Goal: Task Accomplishment & Management: Manage account settings

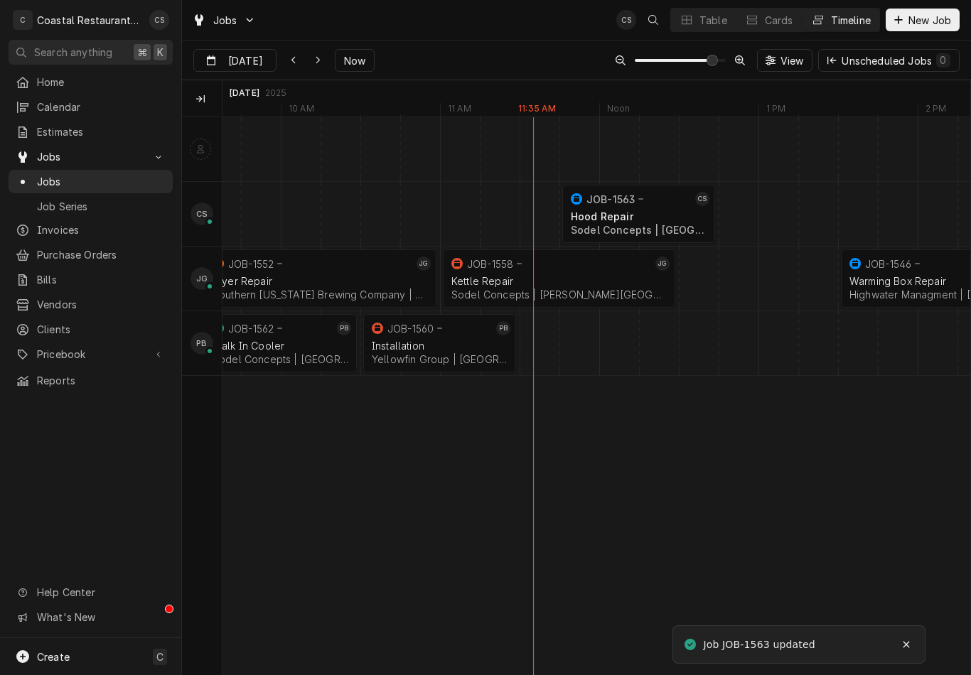
click at [635, 217] on div "Hood Repair" at bounding box center [639, 216] width 136 height 12
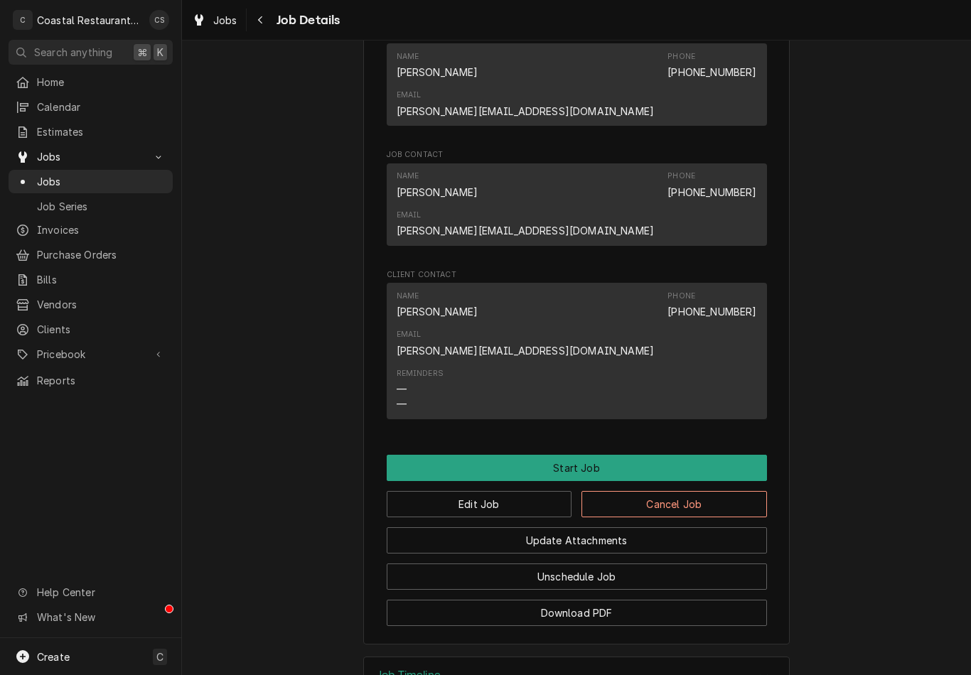
scroll to position [871, 0]
click at [588, 456] on button "Start Job" at bounding box center [577, 469] width 380 height 26
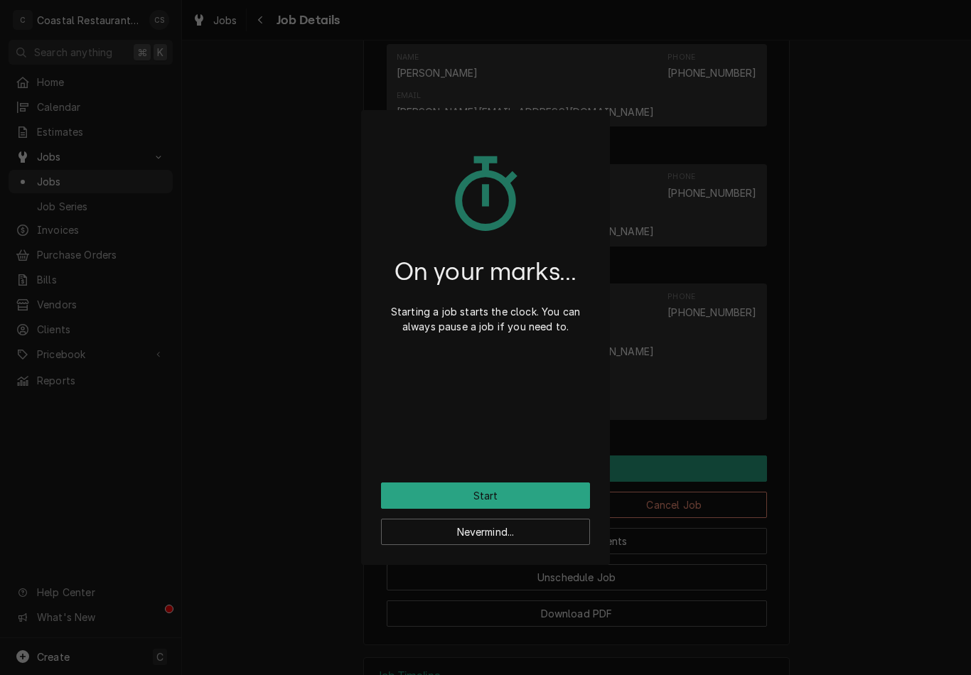
click at [539, 487] on button "Start" at bounding box center [485, 496] width 209 height 26
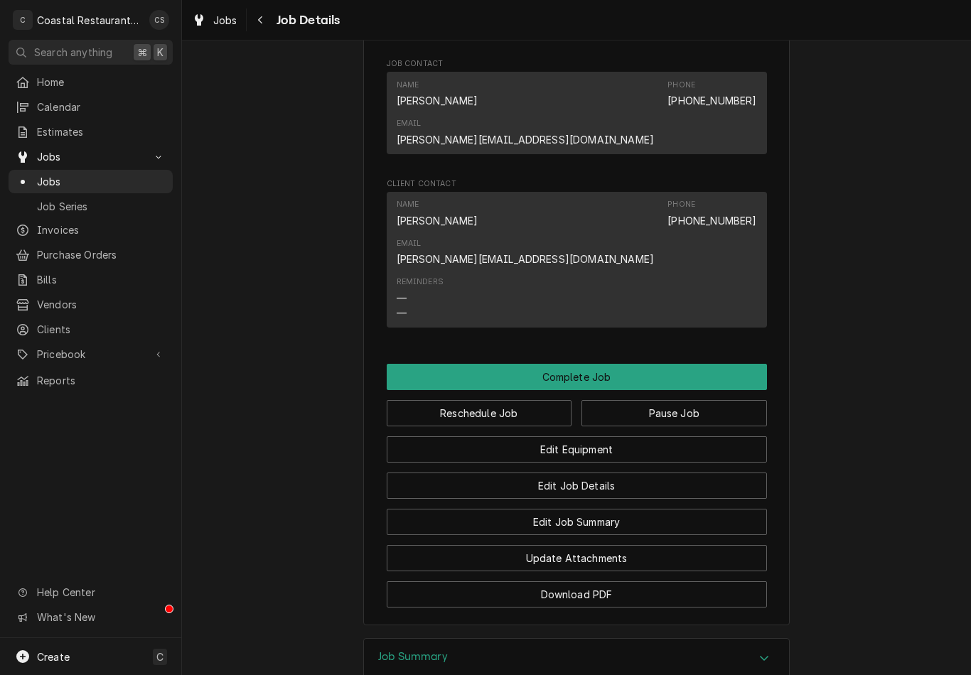
scroll to position [997, 0]
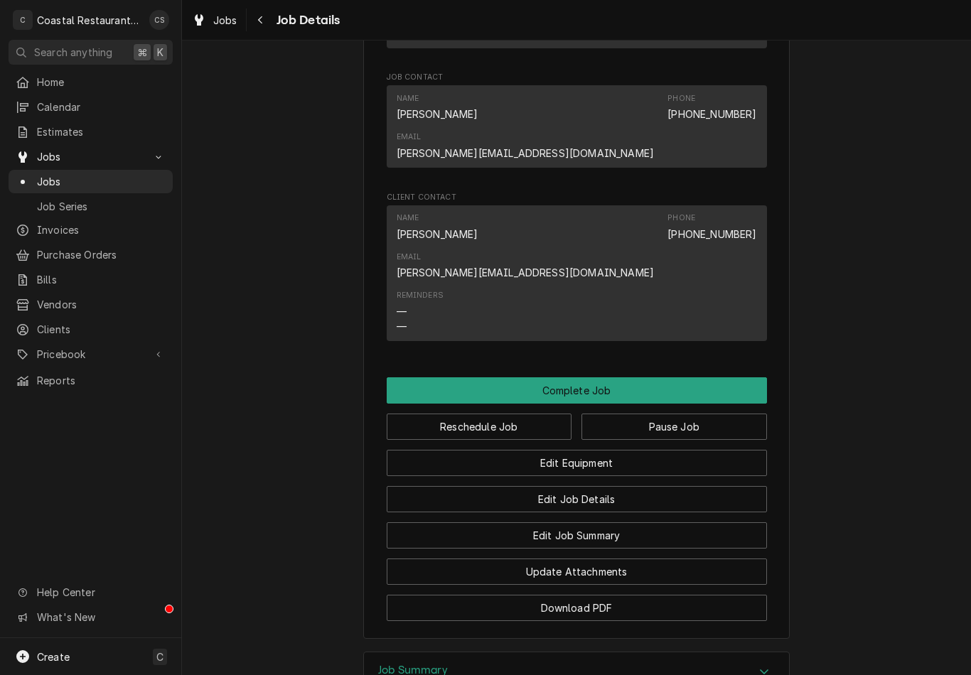
click at [658, 377] on button "Complete Job" at bounding box center [577, 390] width 380 height 26
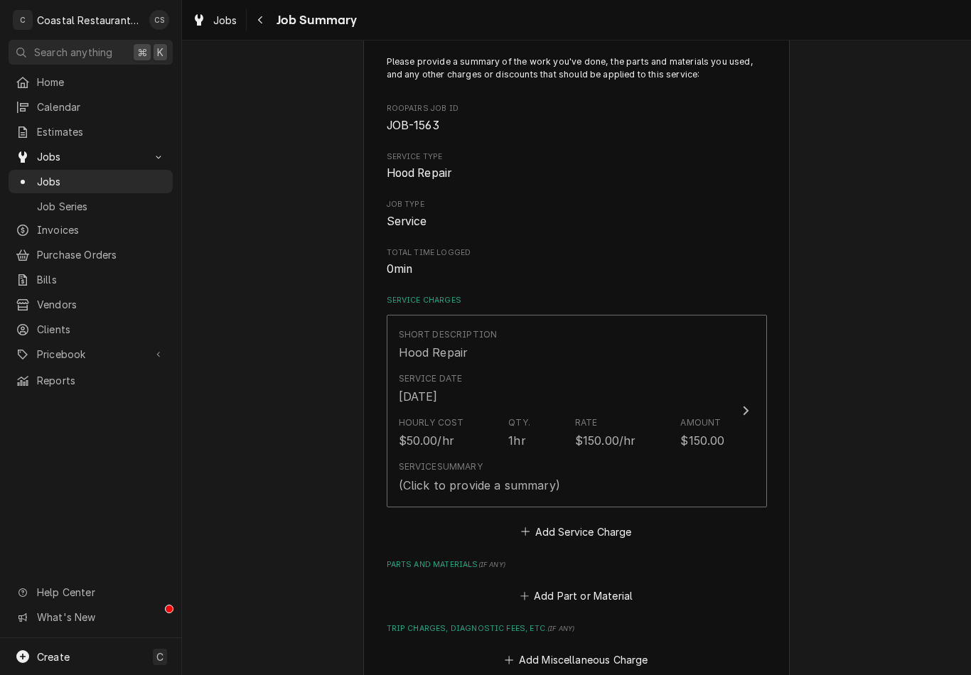
click at [655, 466] on div "Service Summary (Click to provide a summary)" at bounding box center [562, 477] width 326 height 44
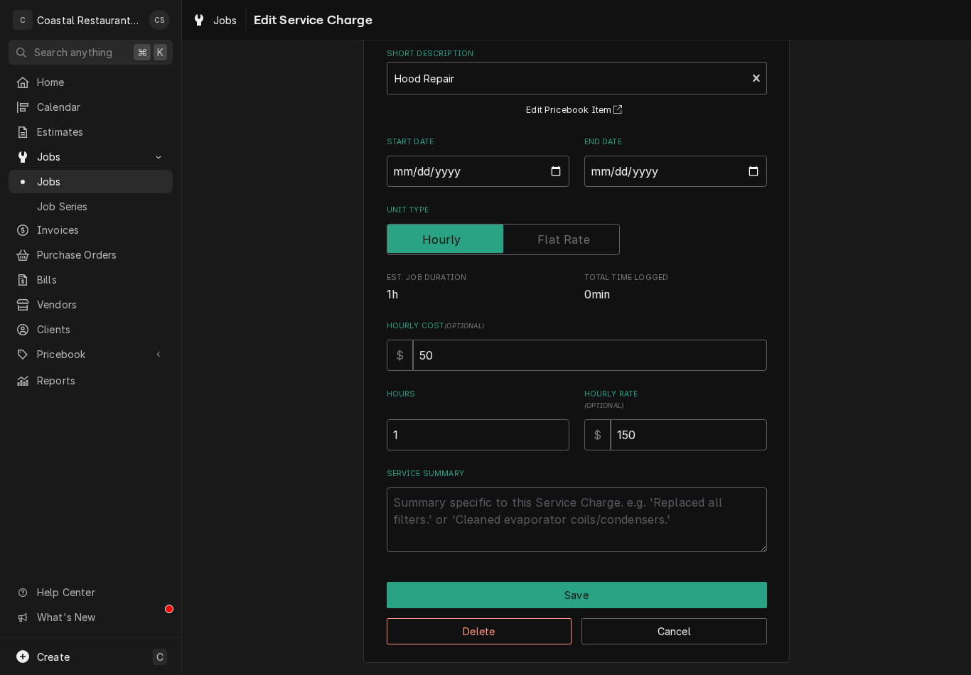
scroll to position [72, 0]
click at [510, 509] on textarea "Service Summary" at bounding box center [577, 520] width 380 height 65
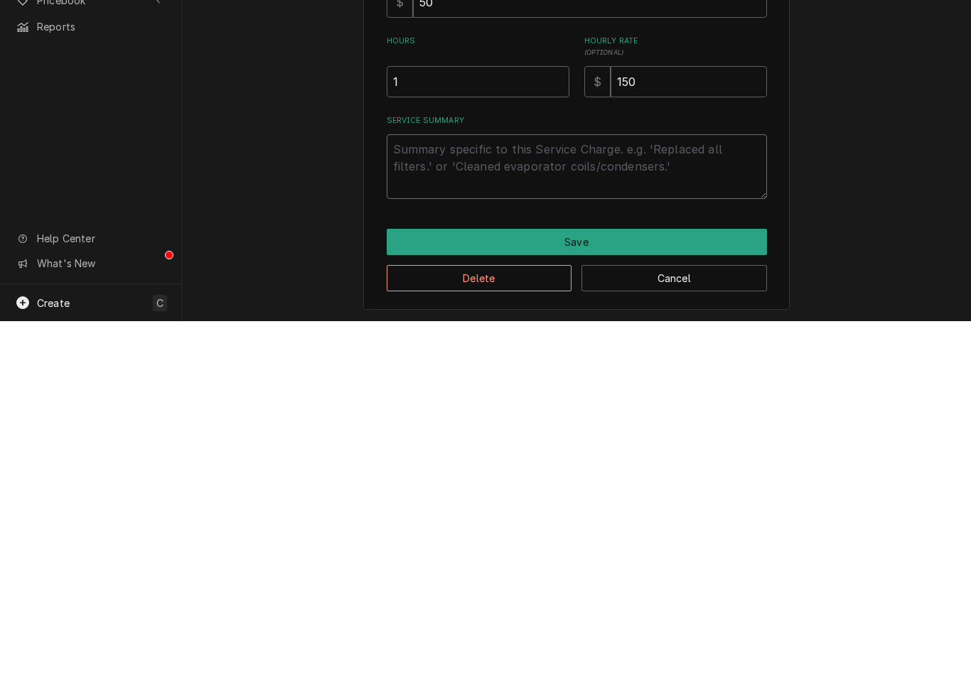
type textarea "x"
type textarea "F"
type textarea "x"
type textarea "A"
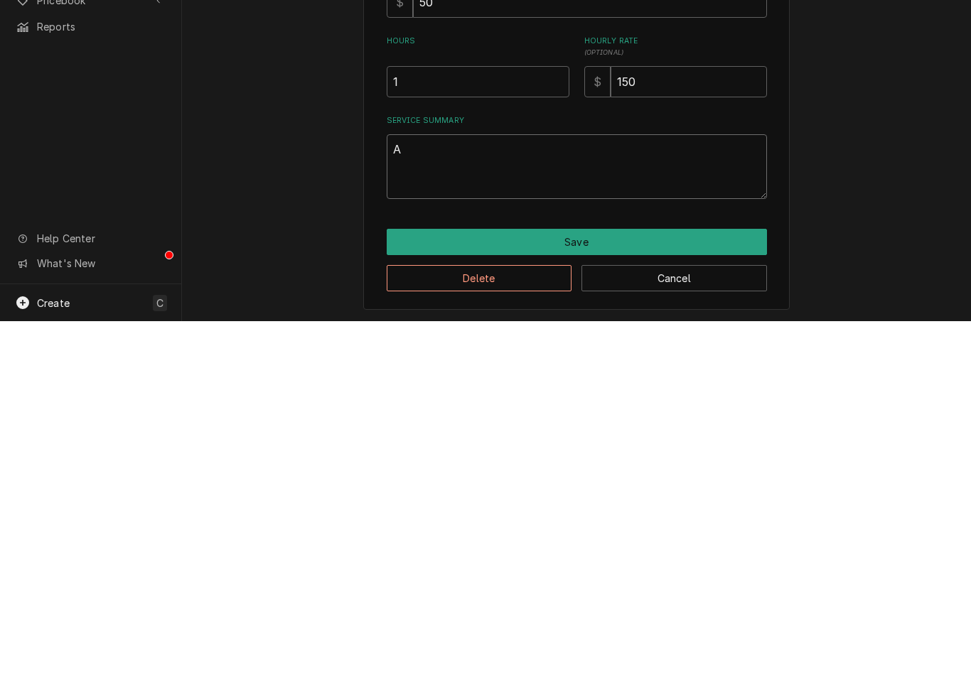
type textarea "x"
type textarea "Arr"
type textarea "x"
type textarea "Arri"
type textarea "x"
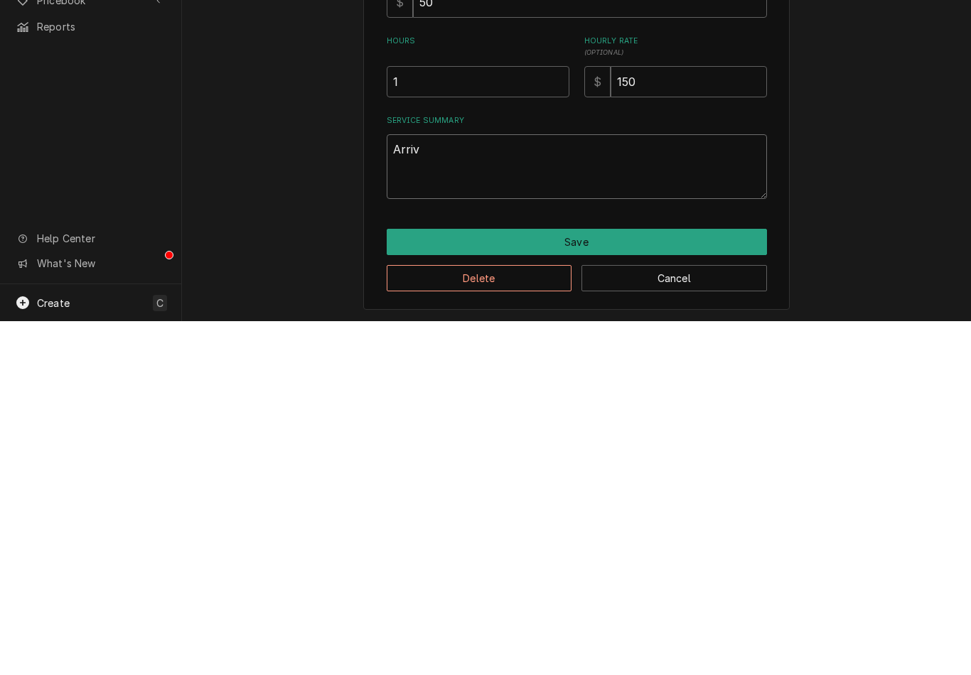
type textarea "Arrive"
type textarea "x"
type textarea "Arrived"
type textarea "x"
type textarea "Arrived o"
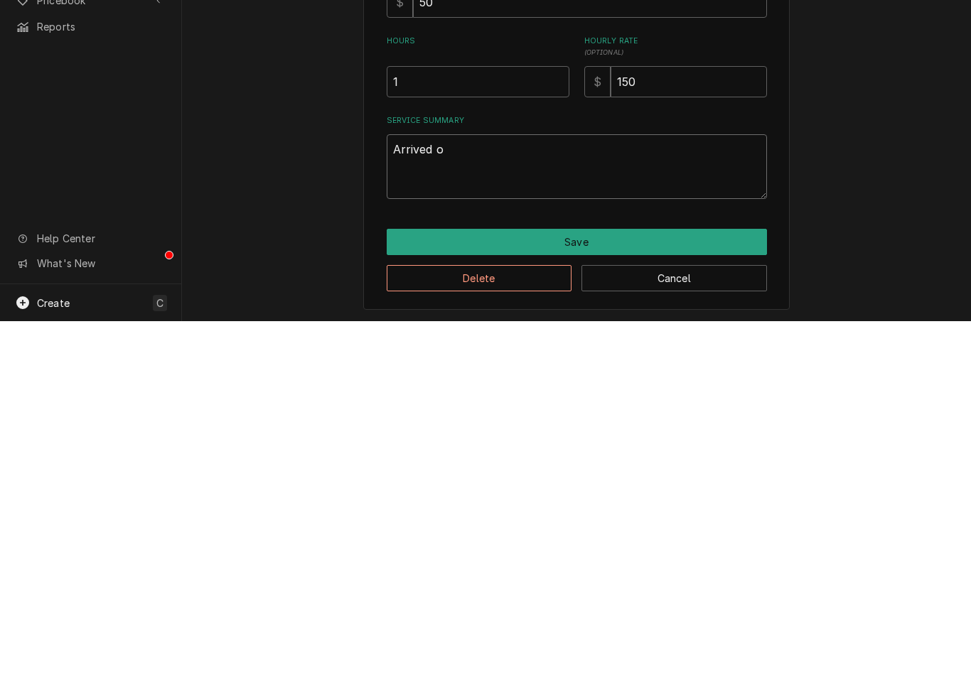
type textarea "x"
type textarea "Arrived on"
type textarea "x"
type textarea "Arrived on"
type textarea "x"
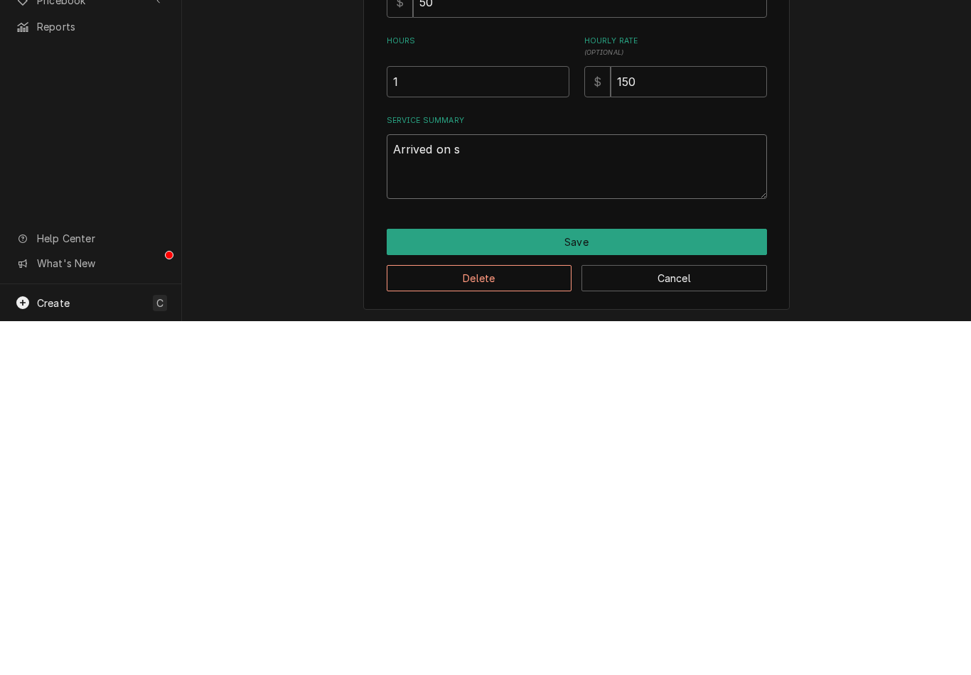
type textarea "Arrived on si"
type textarea "x"
type textarea "Arrived on sit"
type textarea "x"
type textarea "Arrived on site"
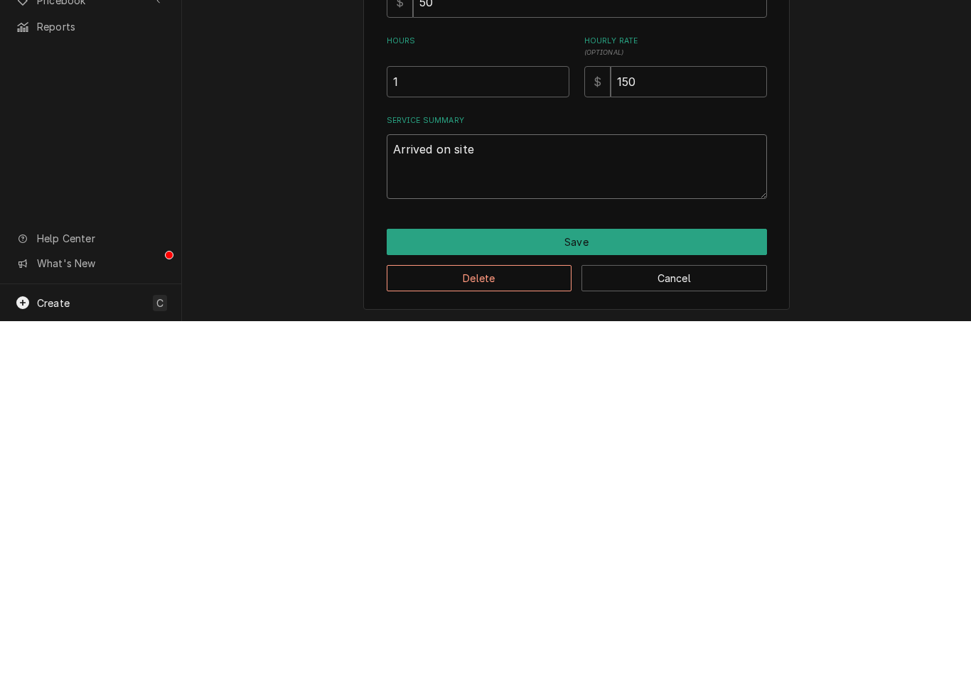
type textarea "x"
type textarea "Arrived on site a"
type textarea "x"
type textarea "Arrived on site an"
type textarea "x"
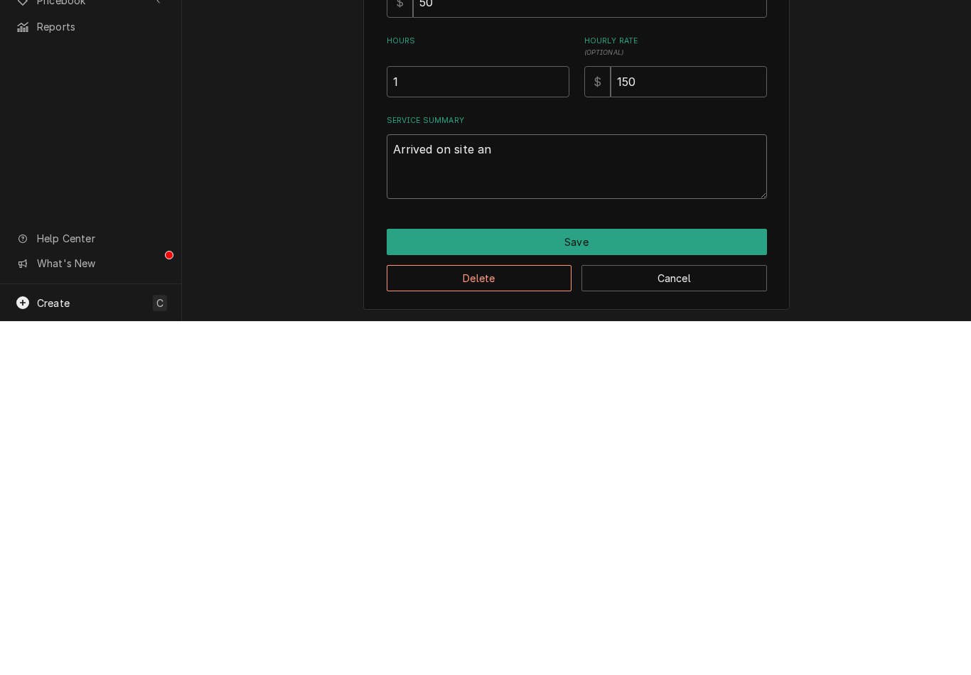
type textarea "Arrived on site and"
type textarea "x"
type textarea "Arrived on site and f"
type textarea "x"
type textarea "Arrived on site and fo"
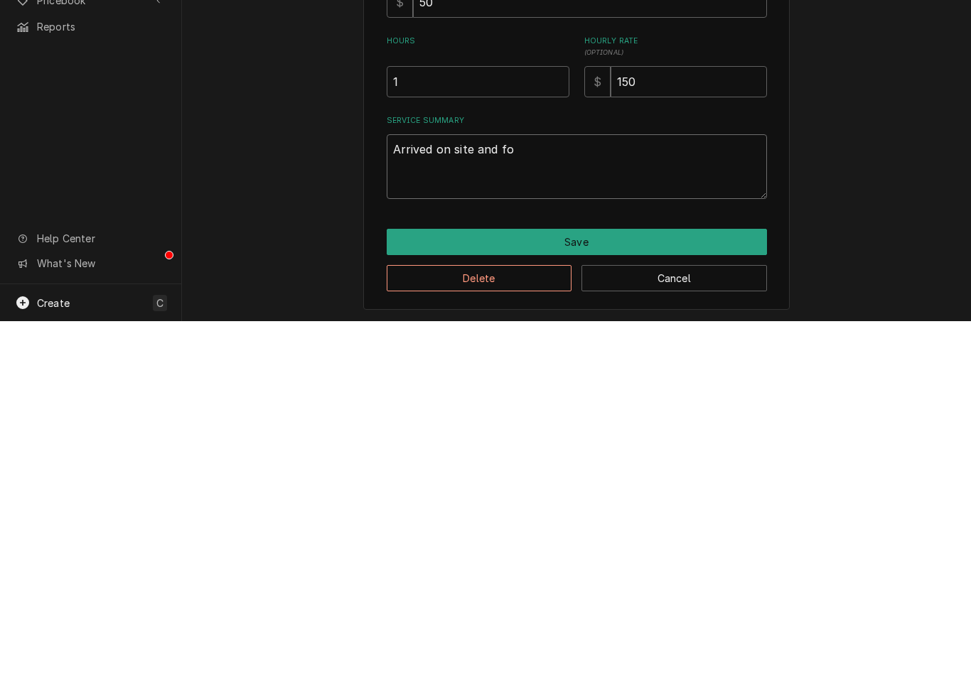
type textarea "x"
type textarea "Arrived on site and fou"
type textarea "x"
type textarea "Arrived on site and foun"
type textarea "x"
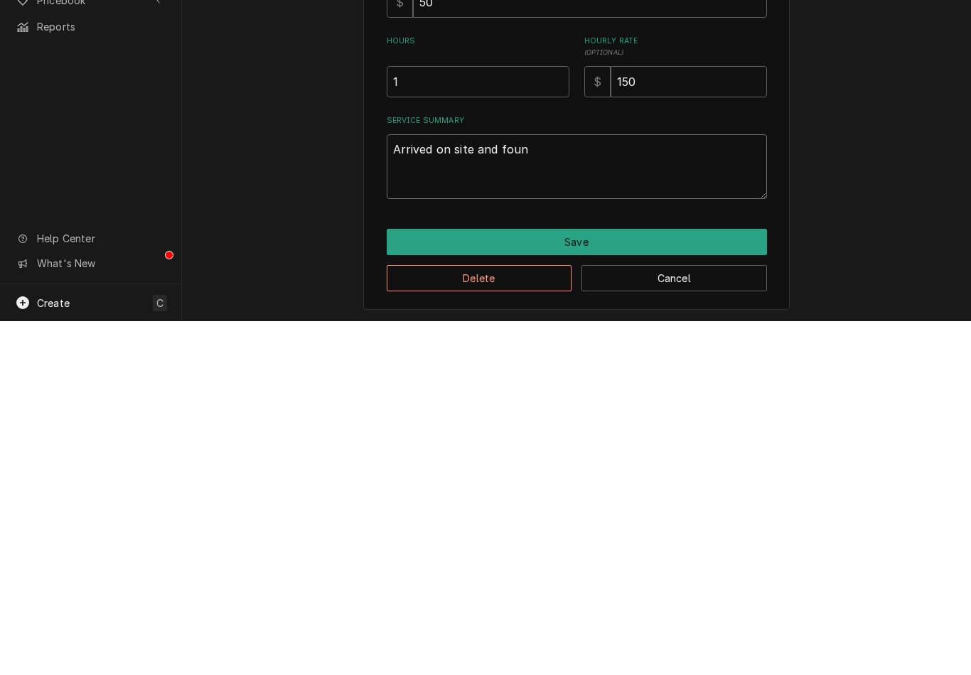
type textarea "Arrived on site and found"
type textarea "x"
type textarea "Arrived on site and found"
type textarea "x"
type textarea "Arrived on site and found h"
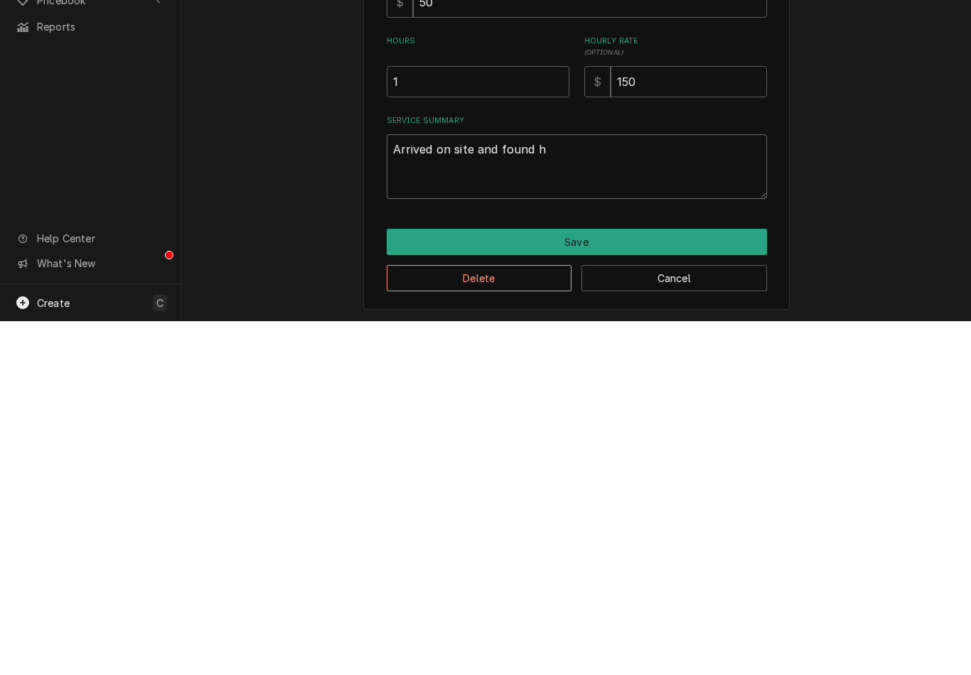
type textarea "x"
type textarea "Arrived on site and found ho"
type textarea "x"
type textarea "Arrived on site and found hoo"
type textarea "x"
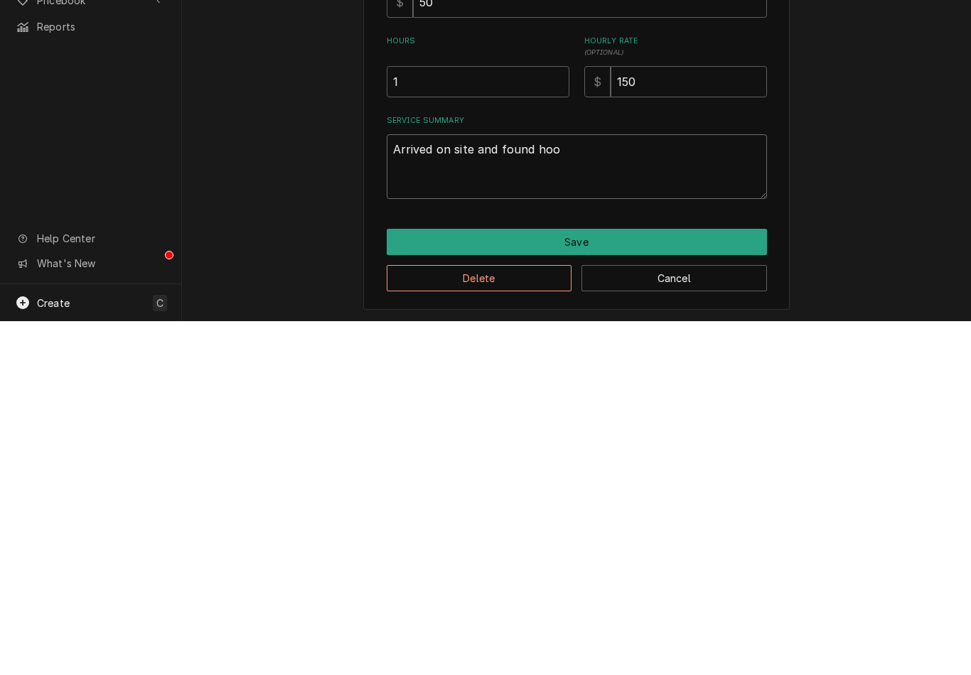
type textarea "Arrived on site and found hood"
type textarea "x"
type textarea "Arrived on site and found hood n"
type textarea "x"
type textarea "Arrived on site and found hood no"
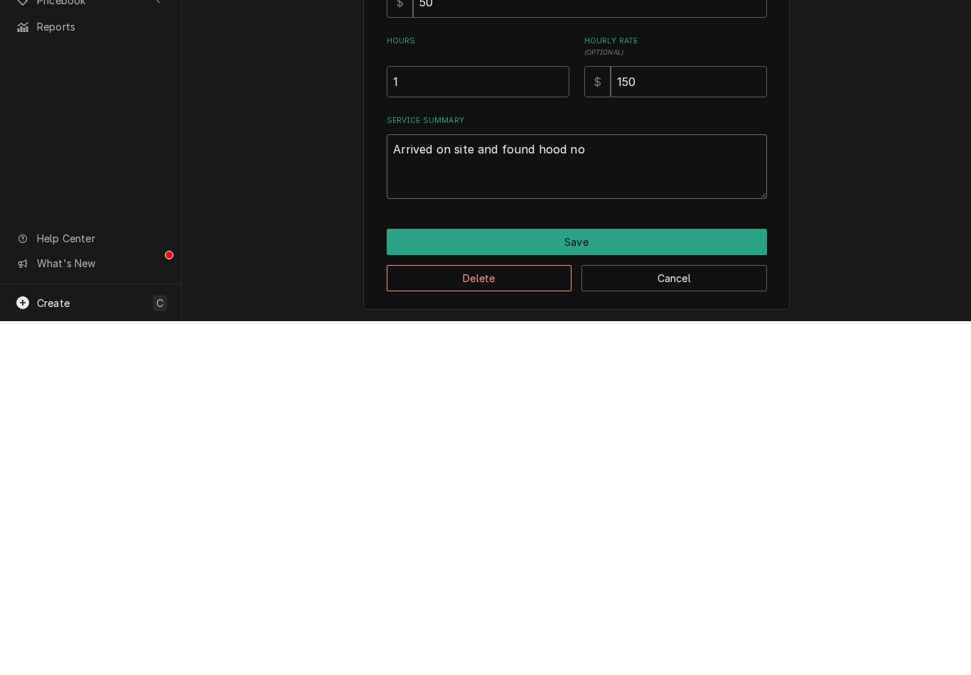
type textarea "x"
type textarea "Arrived on site and found hood not"
type textarea "x"
type textarea "Arrived on site and found hood not r"
type textarea "x"
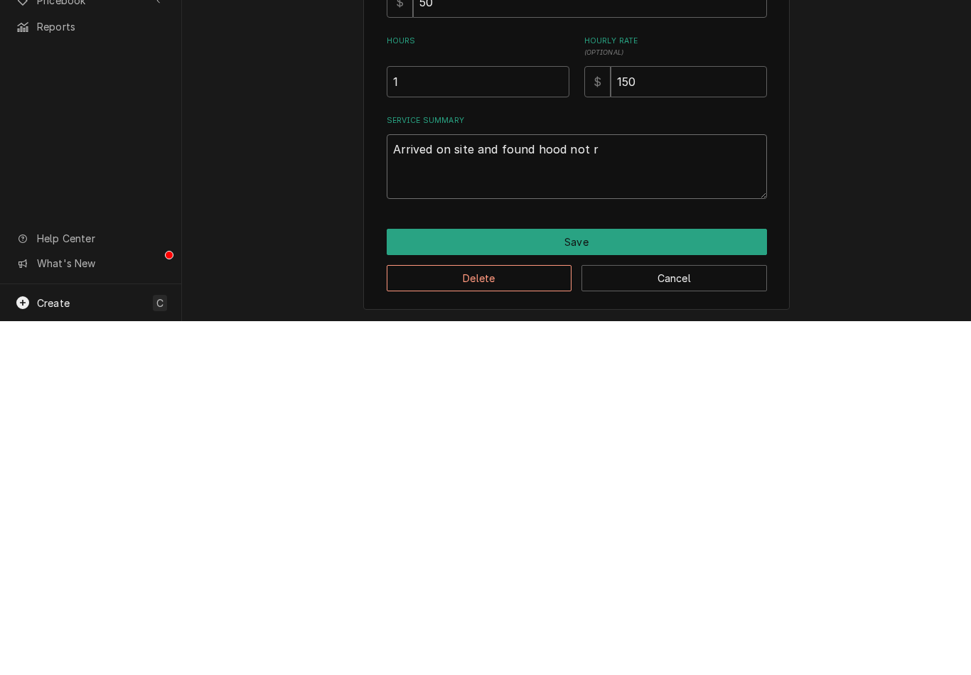
type textarea "Arrived on site and found hood not ru"
type textarea "x"
type textarea "Arrived on site and found hood not run"
type textarea "x"
type textarea "Arrived on site and found hood not runn"
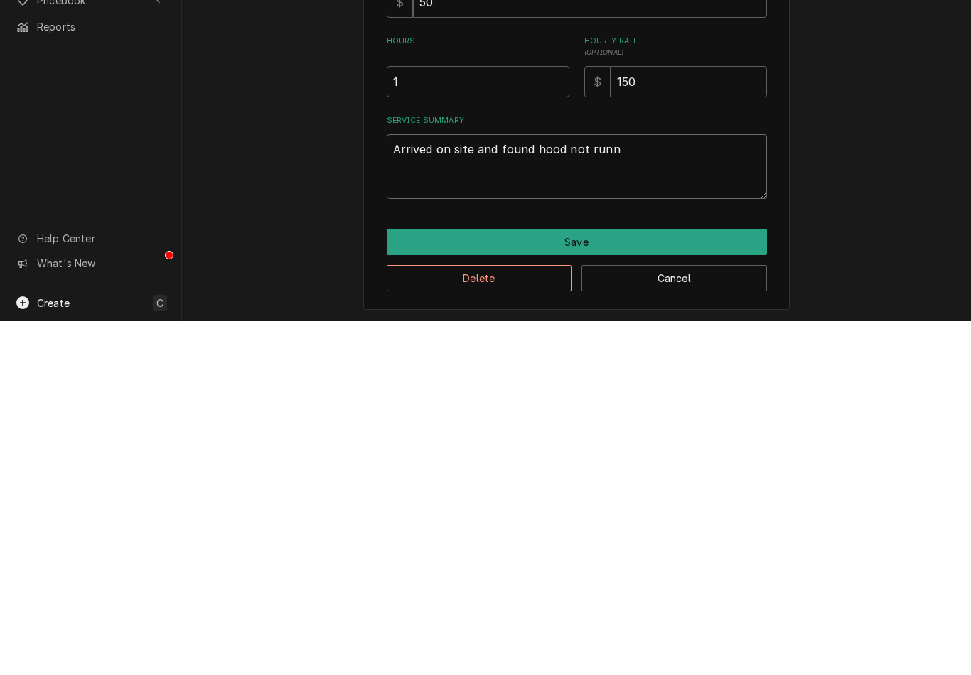
type textarea "x"
type textarea "Arrived on site and found hood not runni"
type textarea "x"
type textarea "Arrived on site and found hood not runnin"
type textarea "x"
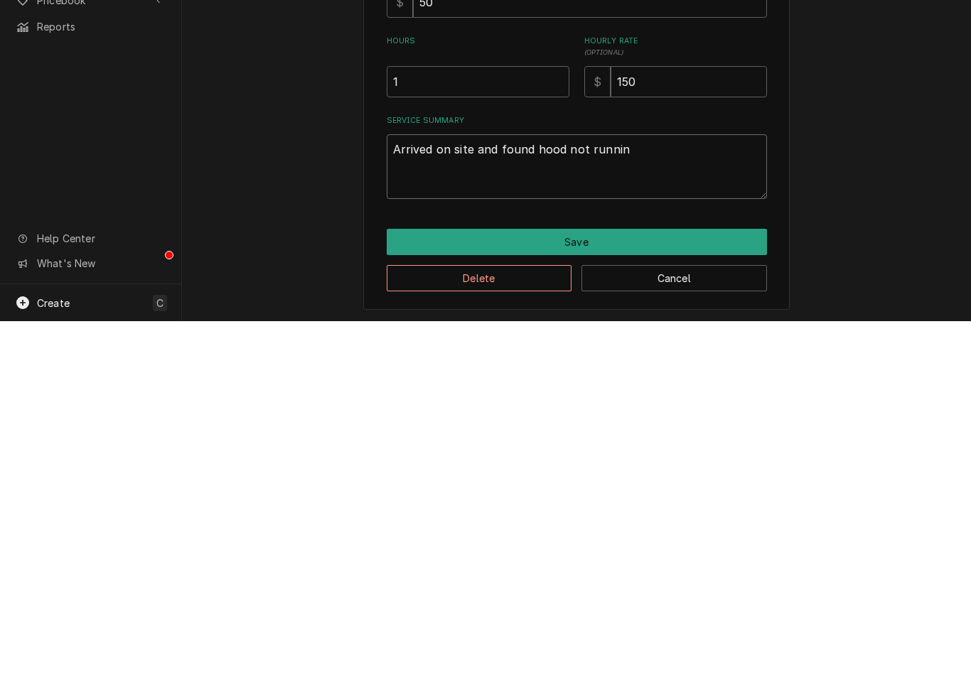
type textarea "Arrived on site and found hood not running"
type textarea "x"
type textarea "Arrived on site and found hood not running"
type textarea "x"
type textarea "Arrived on site and found hood not running d"
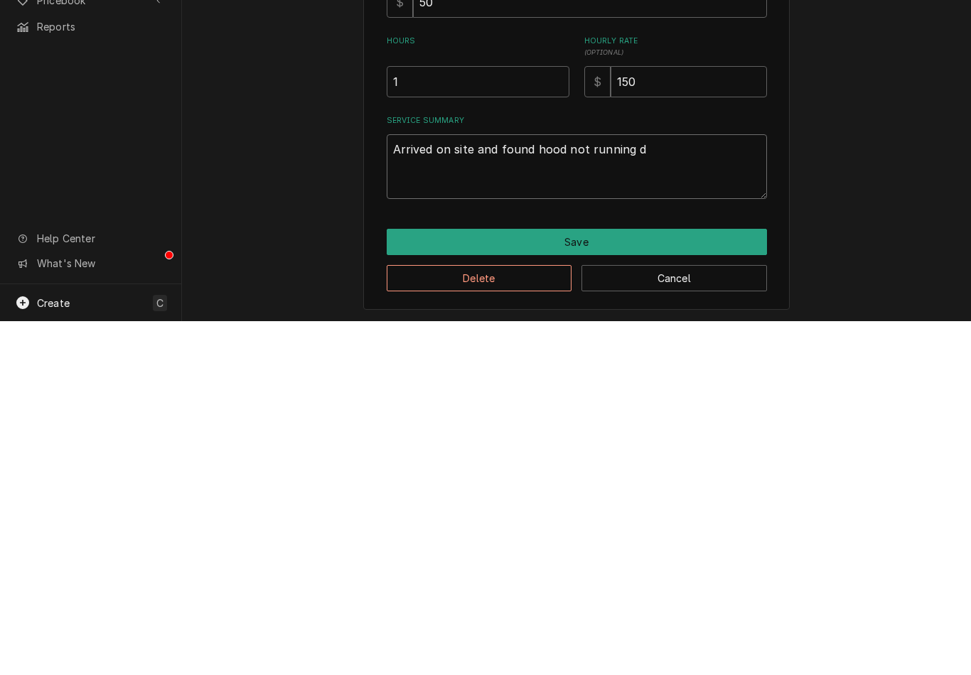
type textarea "x"
type textarea "Arrived on site and found hood not running due"
type textarea "x"
type textarea "Arrived on site and found hood not running due"
type textarea "x"
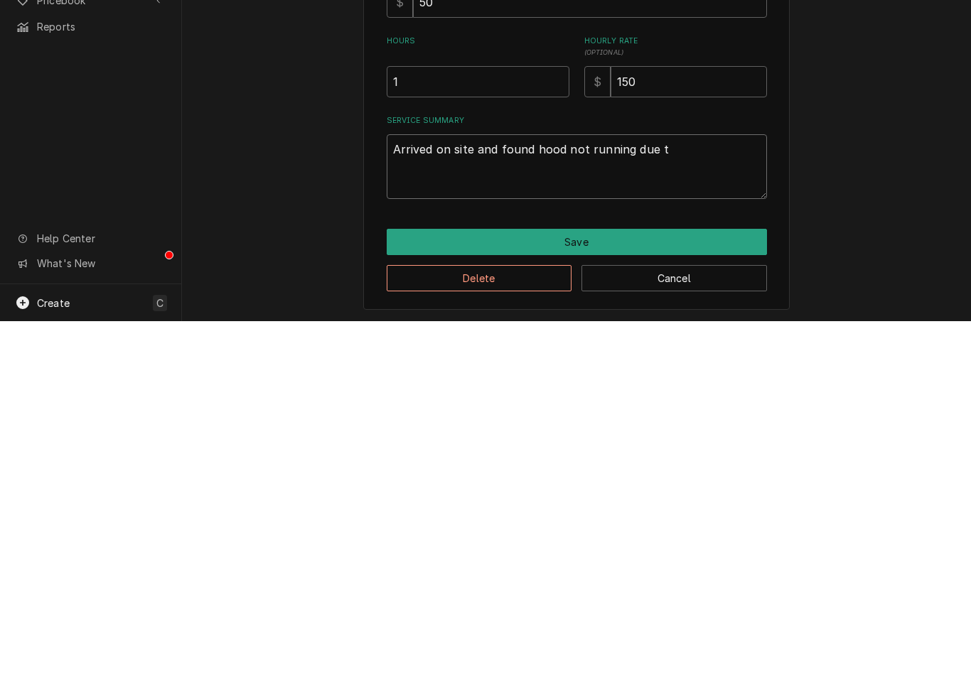
type textarea "Arrived on site and found hood not running due to"
type textarea "x"
type textarea "Arrived on site and found hood not running due to"
type textarea "x"
type textarea "Arrived on site and found hood not running due to o"
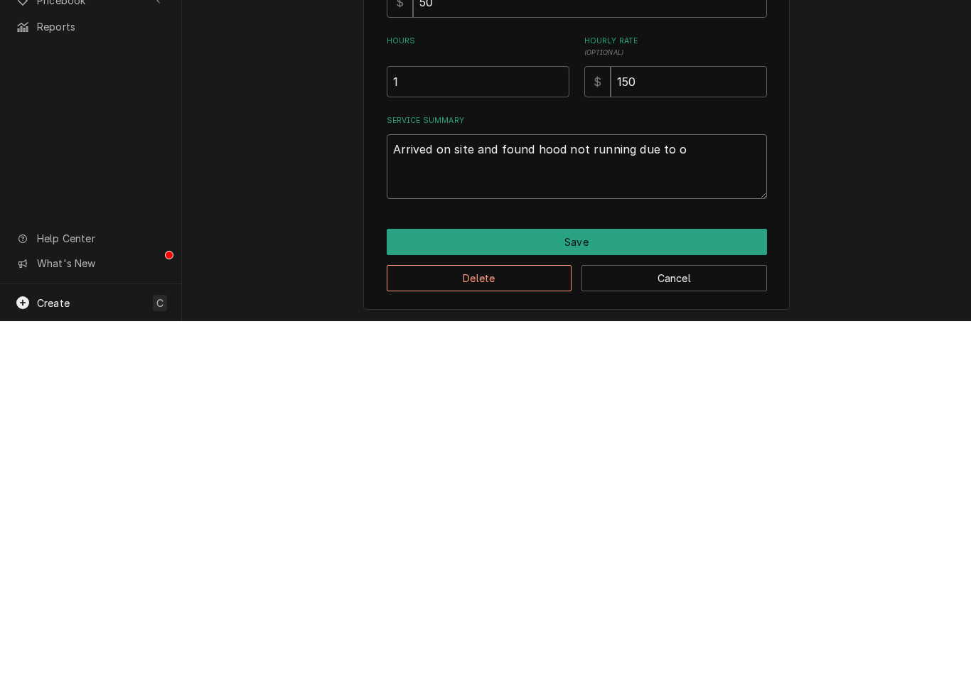
type textarea "x"
type textarea "Arrived on site and found hood not running due to ove"
type textarea "x"
type textarea "Arrived on site and found hood not running due to over"
type textarea "x"
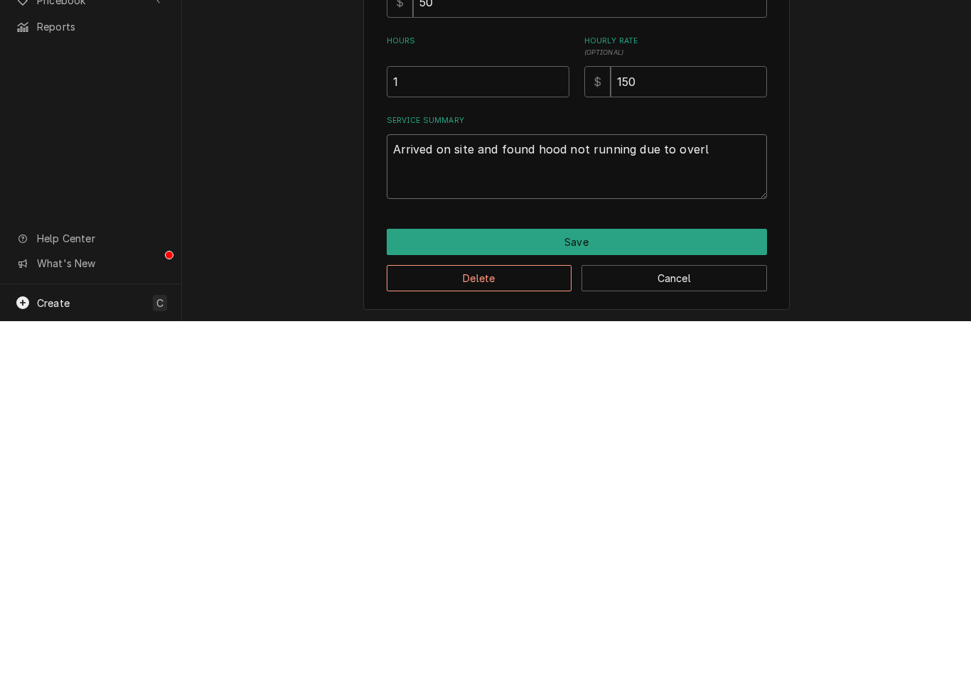
type textarea "Arrived on site and found hood not running due to overlo"
type textarea "x"
type textarea "Arrived on site and found hood not running due to overloa"
type textarea "x"
type textarea "Arrived on site and found hood not running due to overload"
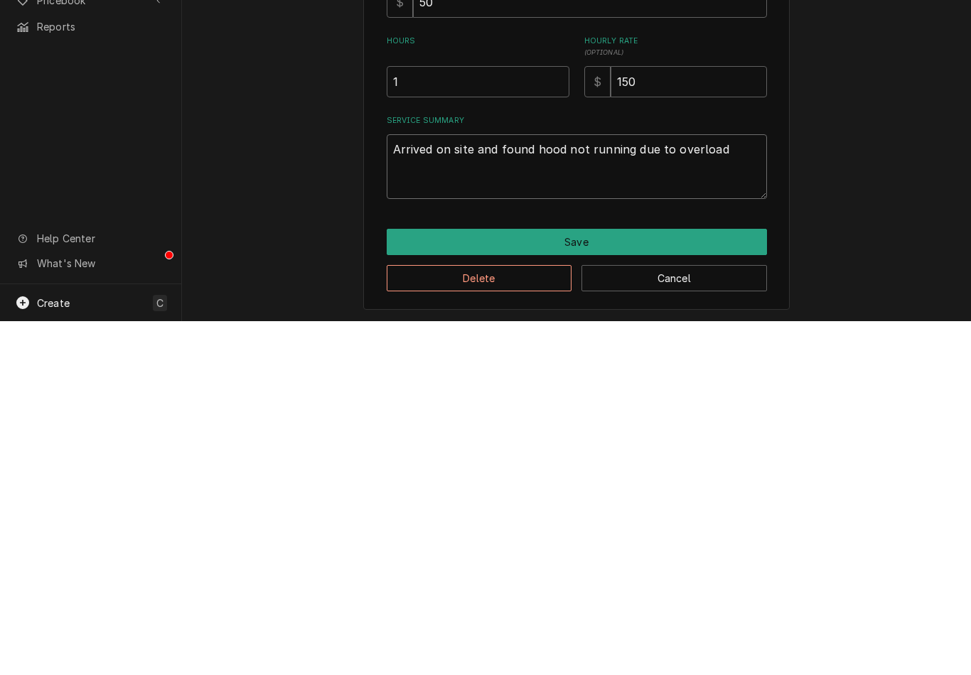
type textarea "x"
type textarea "Arrived on site and found hood not running due to overload"
type textarea "x"
type textarea "Arrived on site and found hood not running due to overload t"
type textarea "x"
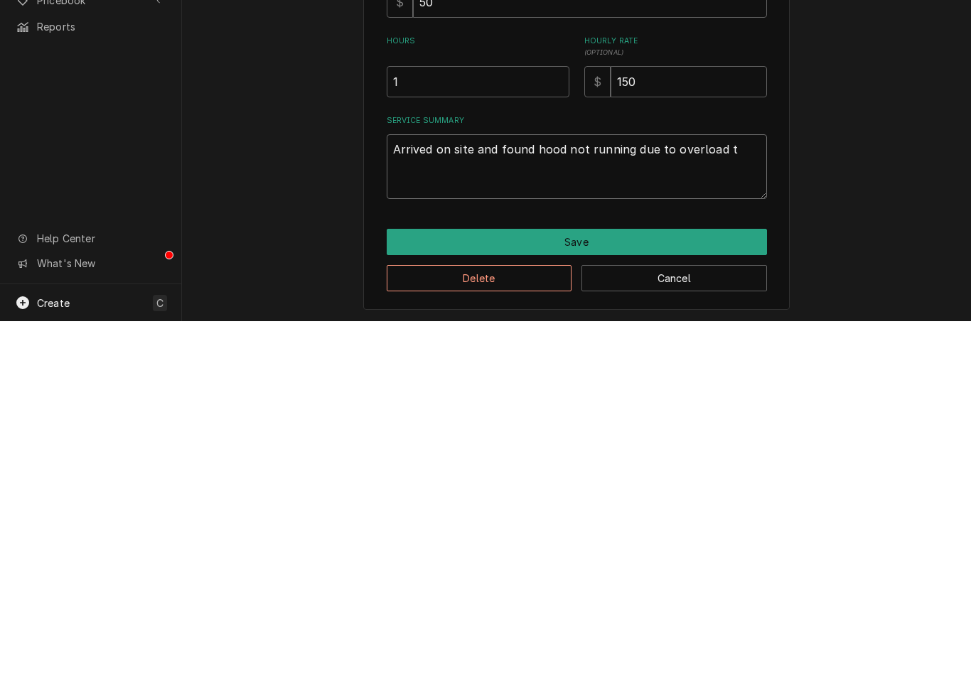
type textarea "Arrived on site and found hood not running due to overload tr"
type textarea "x"
type textarea "Arrived on site and found hood not running due to overload tri"
type textarea "x"
type textarea "Arrived on site and found hood not running due to overload trip"
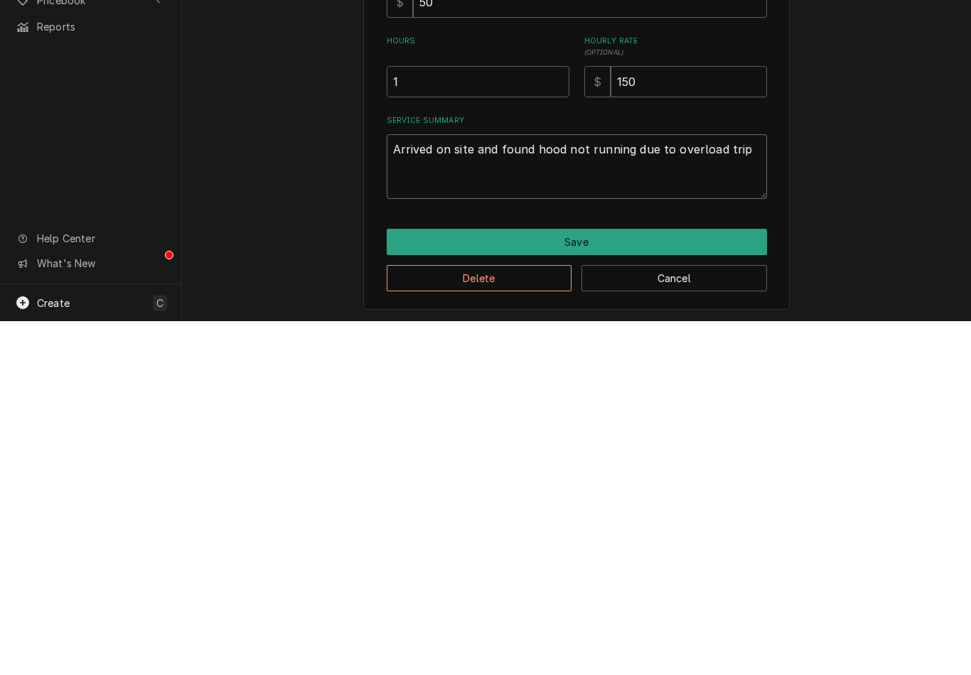
type textarea "x"
type textarea "Arrived on site and found hood not running due to overload tripp"
type textarea "x"
type textarea "Arrived on site and found hood not running due to overload trippe"
type textarea "x"
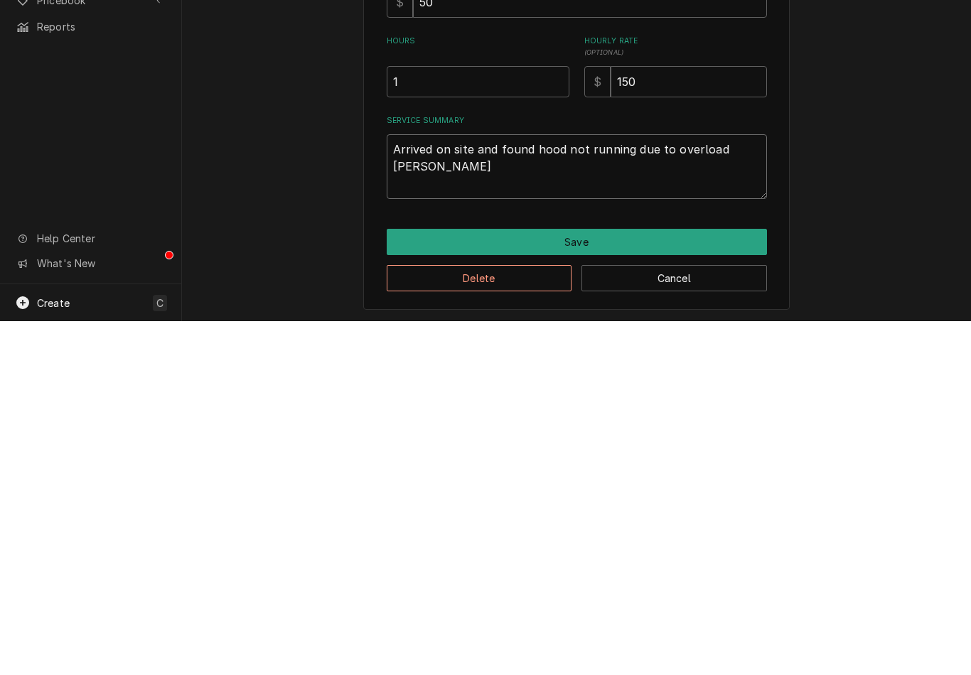
type textarea "Arrived on site and found hood not running due to overload tripped"
type textarea "x"
type textarea "Arrived on site and found hood not running due to overload tripped."
type textarea "x"
type textarea "Arrived on site and found hood not running due to overload tripped."
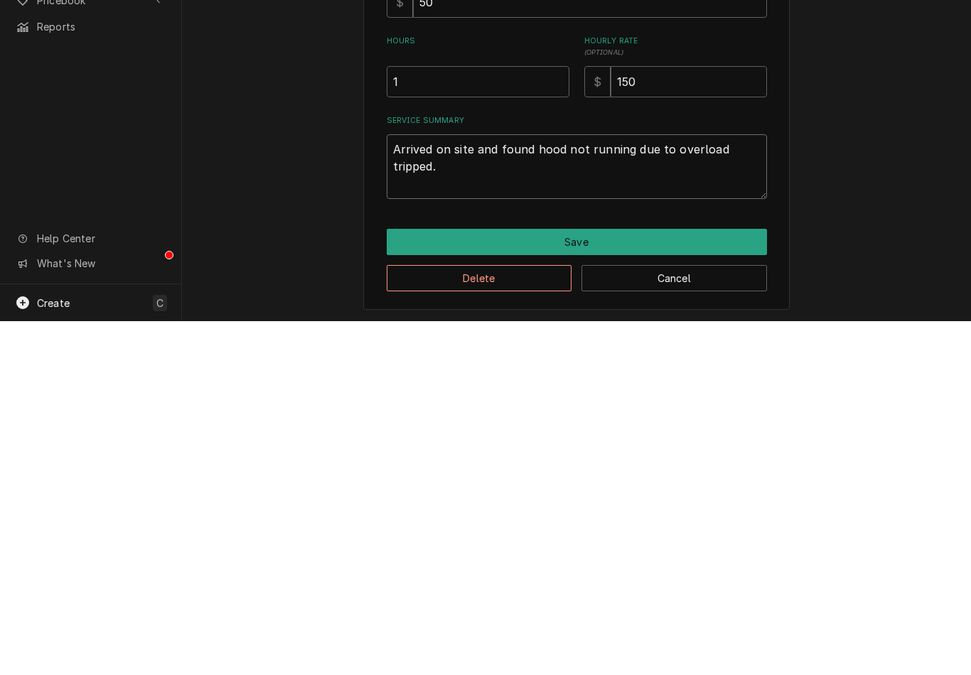
type textarea "x"
type textarea "Arrived on site and found hood not running due to overload tripped. R"
type textarea "x"
type textarea "Arrived on site and found hood not running due to overload tripped. Re"
type textarea "x"
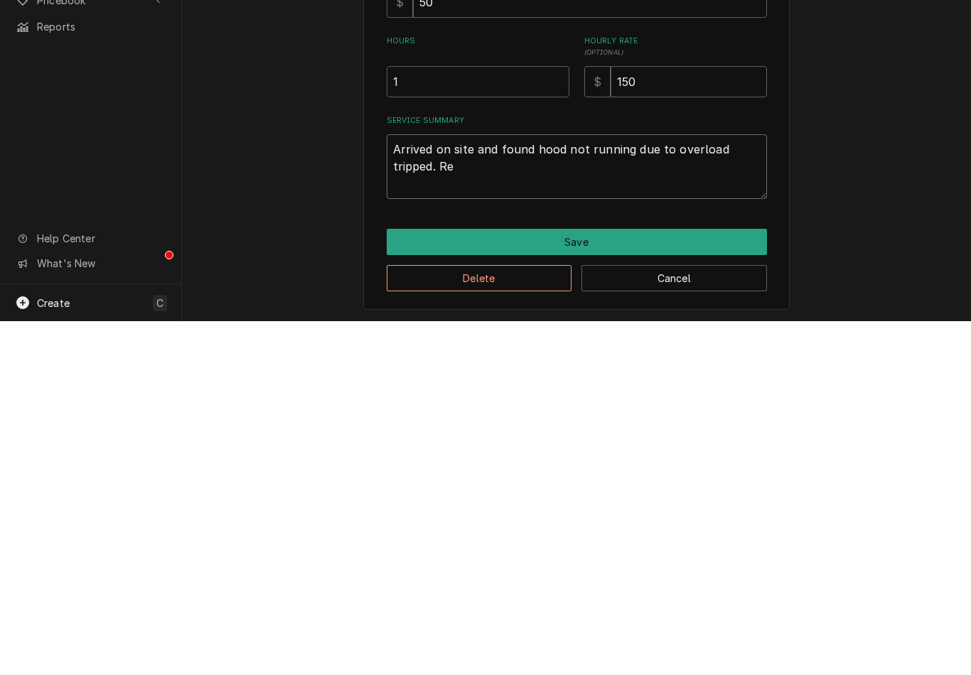
type textarea "Arrived on site and found hood not running due to overload tripped. Res"
type textarea "x"
type textarea "Arrived on site and found hood not running due to overload tripped. Rese"
type textarea "x"
type textarea "Arrived on site and found hood not running due to overload tripped. Reset"
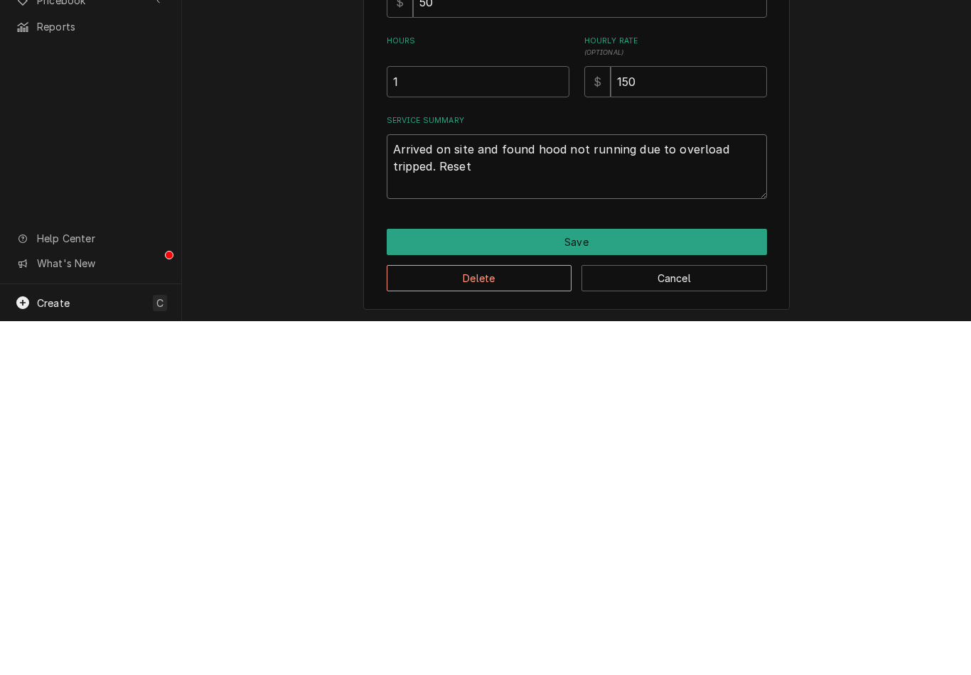
type textarea "x"
type textarea "Arrived on site and found hood not running due to overload tripped. Reset an"
type textarea "x"
type textarea "Arrived on site and found hood not running due to overload tripped. Reset and"
type textarea "x"
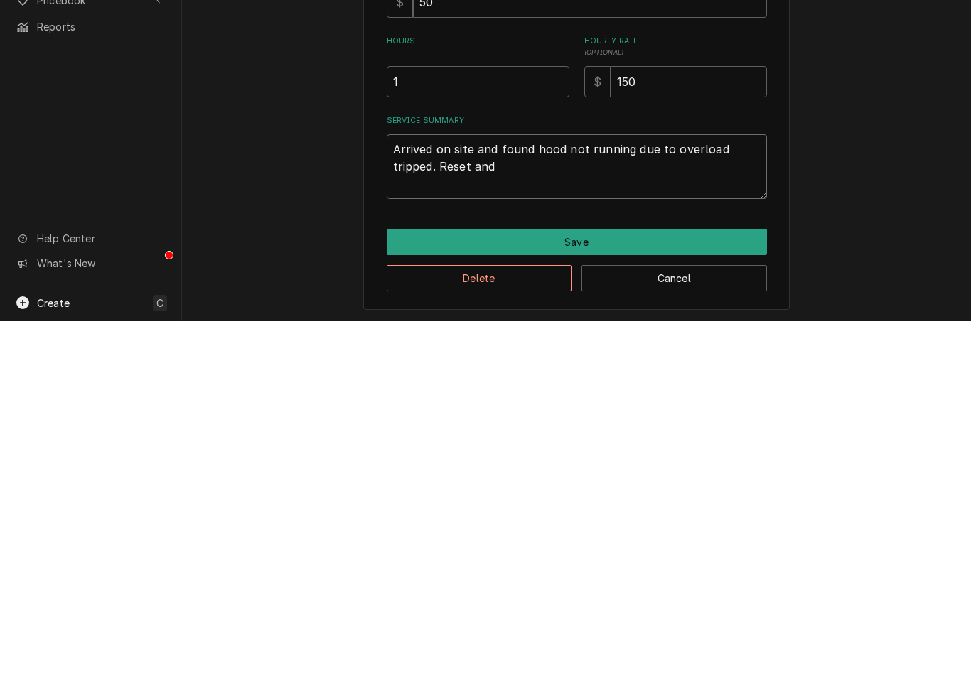
type textarea "Arrived on site and found hood not running due to overload tripped. Reset and"
type textarea "x"
type textarea "Arrived on site and found hood not running due to overload tripped. Reset and m"
type textarea "x"
type textarea "Arrived on site and found hood not running due to overload tripped. Reset and ma"
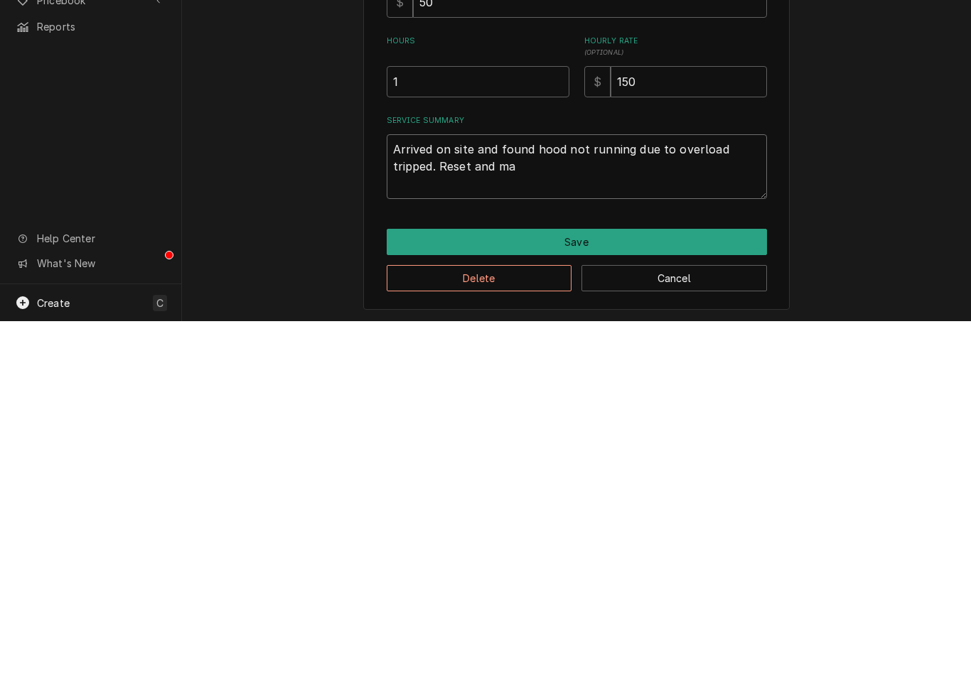
type textarea "x"
type textarea "Arrived on site and found hood not running due to overload tripped. Reset and m…"
type textarea "x"
type textarea "Arrived on site and found hood not running due to overload tripped. Reset and m…"
type textarea "x"
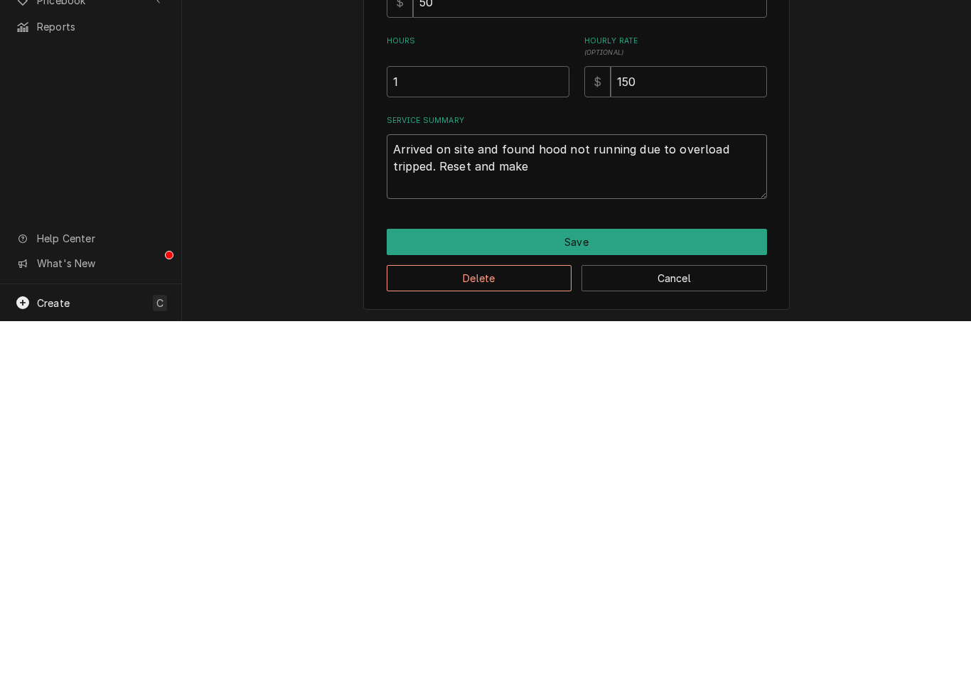
type textarea "Arrived on site and found hood not running due to overload tripped. Reset and m…"
type textarea "x"
type textarea "Arrived on site and found hood not running due to overload tripped. Reset and m…"
type textarea "x"
type textarea "Arrived on site and found hood not running due to overload tripped. Reset and m…"
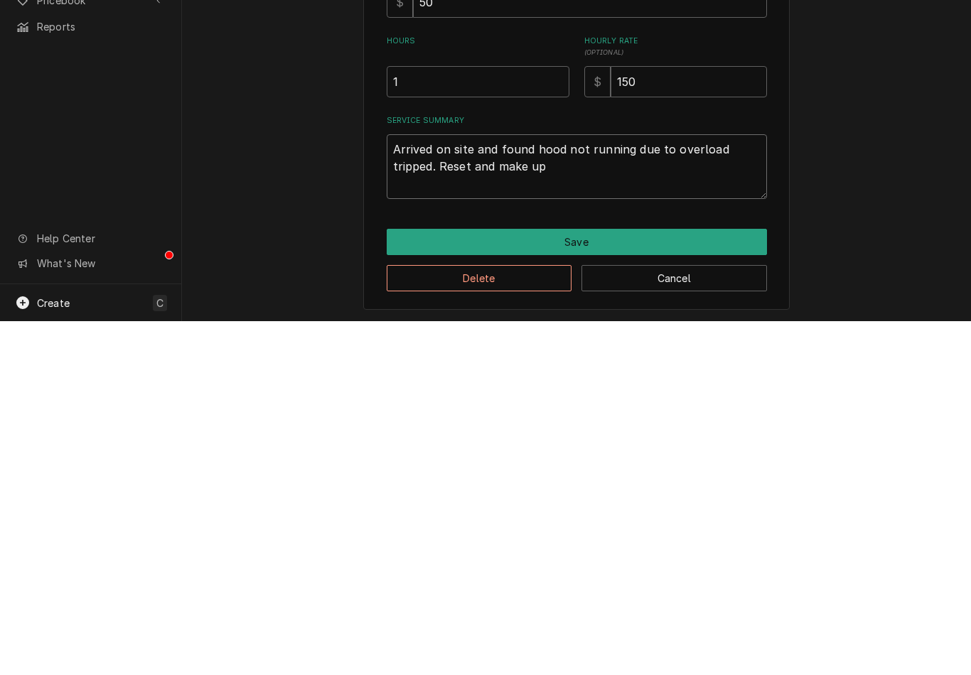
type textarea "x"
type textarea "Arrived on site and found hood not running due to overload tripped. Reset and m…"
type textarea "x"
type textarea "Arrived on site and found hood not running due to overload tripped. Reset and m…"
type textarea "x"
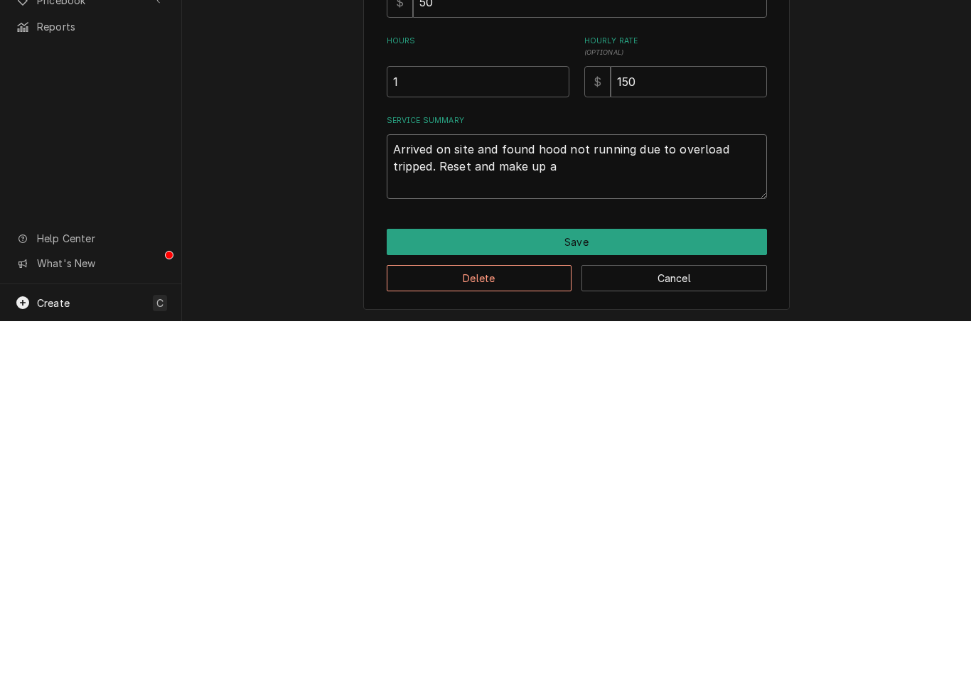
type textarea "Arrived on site and found hood not running due to overload tripped. Reset and m…"
type textarea "x"
type textarea "Arrived on site and found hood not running due to overload tripped. Reset and m…"
type textarea "x"
type textarea "Arrived on site and found hood not running due to overload tripped. Reset and m…"
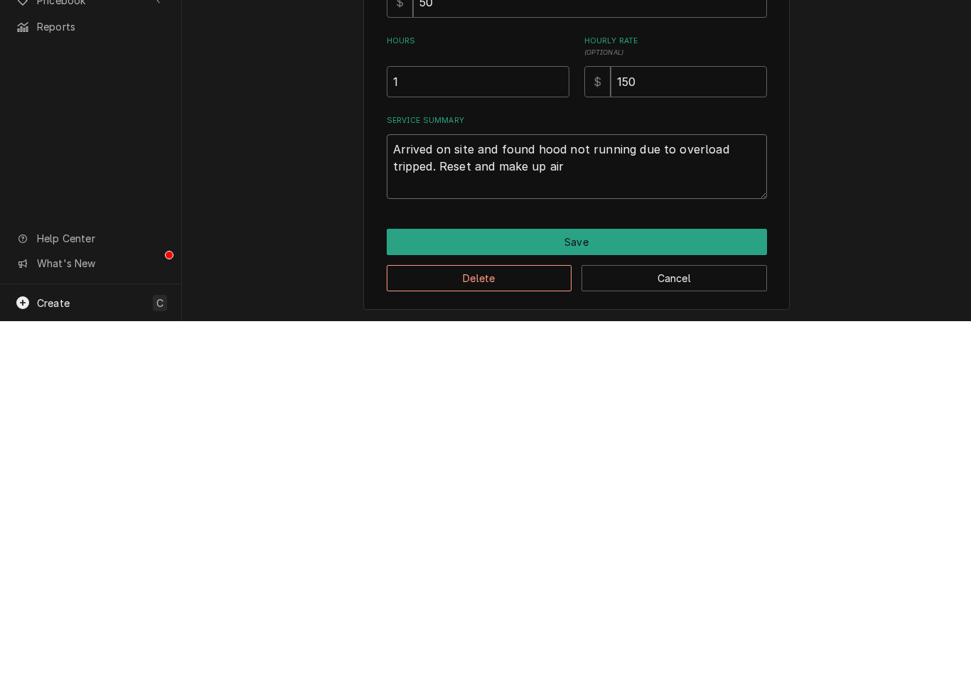
type textarea "x"
type textarea "Arrived on site and found hood not running due to overload tripped. Reset and m…"
type textarea "x"
type textarea "Arrived on site and found hood not running due to overload tripped. Reset and m…"
type textarea "x"
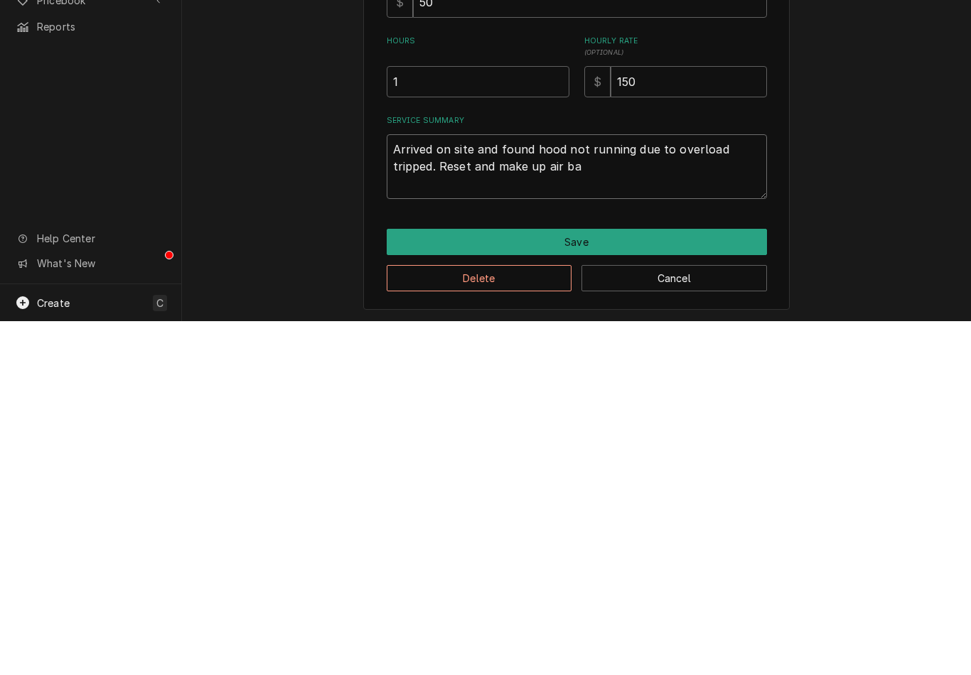
type textarea "Arrived on site and found hood not running due to overload tripped. Reset and m…"
type textarea "x"
type textarea "Arrived on site and found hood not running due to overload tripped. Reset and m…"
type textarea "x"
type textarea "Arrived on site and found hood not running due to overload tripped. Reset and m…"
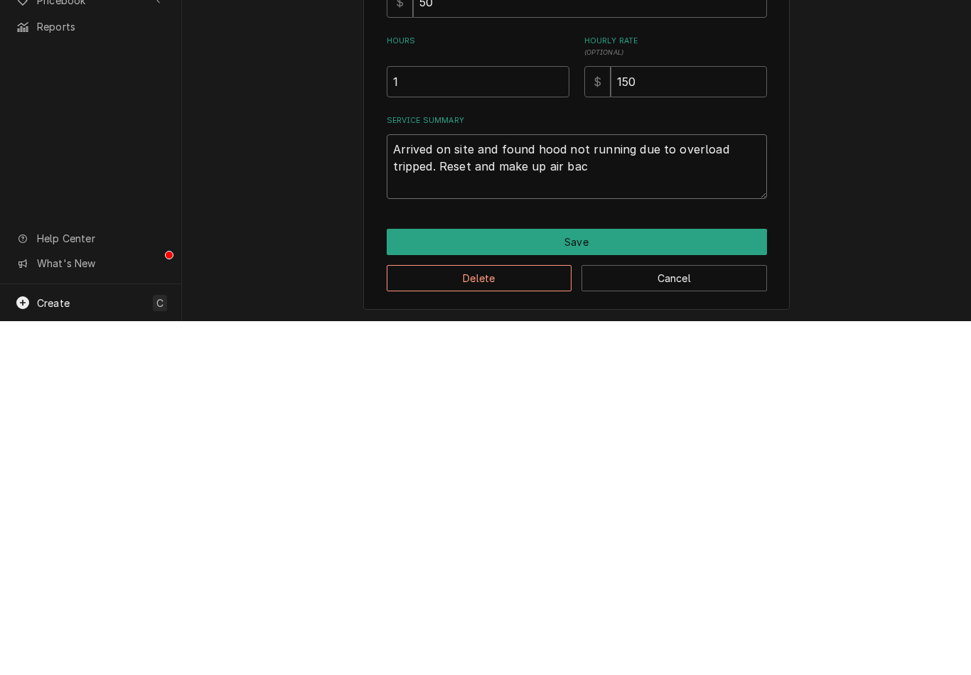
type textarea "x"
type textarea "Arrived on site and found hood not running due to overload tripped. Reset and m…"
type textarea "x"
type textarea "Arrived on site and found hood not running due to overload tripped. Reset and m…"
type textarea "x"
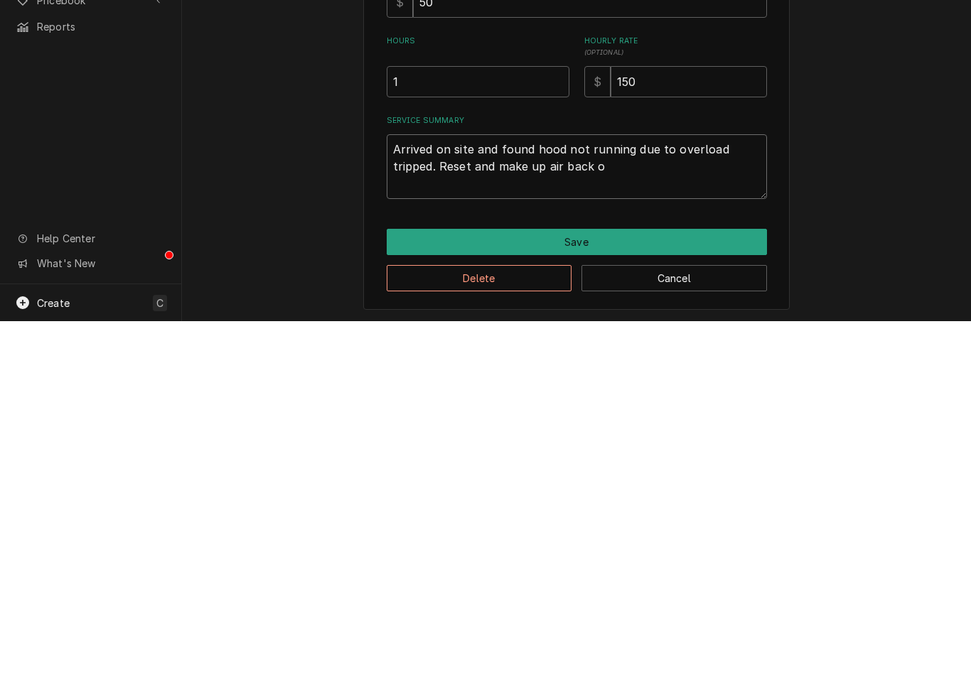
type textarea "Arrived on site and found hood not running due to overload tripped. Reset and m…"
type textarea "x"
type textarea "Arrived on site and found hood not running due to overload tripped. Reset and m…"
type textarea "x"
type textarea "Arrived on site and found hood not running due to overload tripped. Reset and m…"
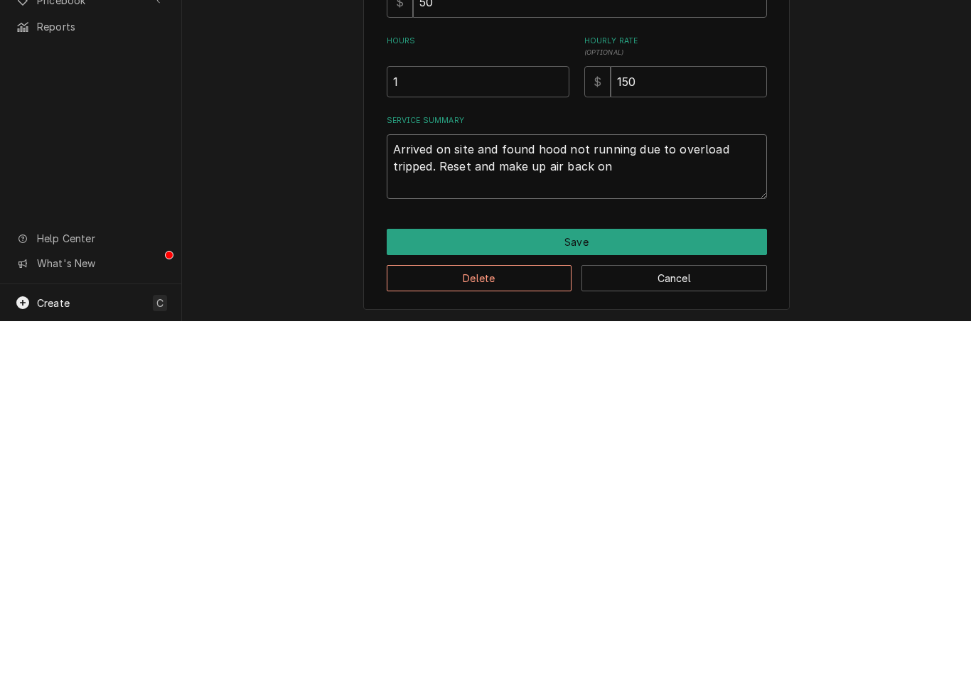
type textarea "x"
type textarea "Arrived on site and found hood not running due to overload tripped. Reset and m…"
type textarea "x"
type textarea "Arrived on site and found hood not running due to overload tripped. Reset and m…"
type textarea "x"
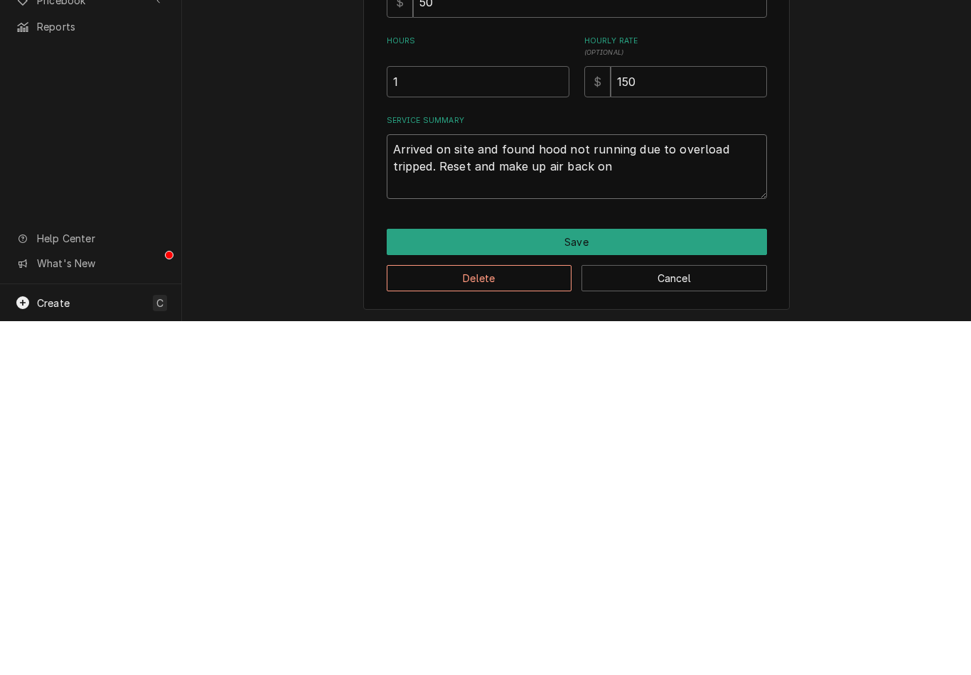
type textarea "Arrived on site and found hood not running due to overload tripped. Reset and m…"
type textarea "x"
type textarea "Arrived on site and found hood not running due to overload tripped. Reset and m…"
type textarea "x"
type textarea "Arrived on site and found hood not running due to overload tripped. Reset and m…"
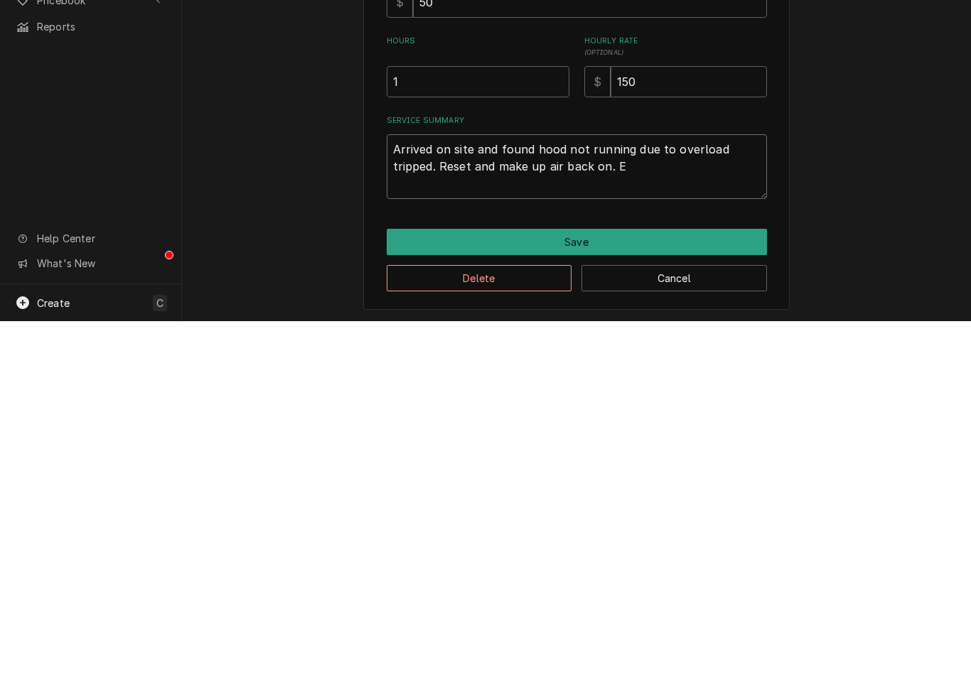
type textarea "x"
type textarea "Arrived on site and found hood not running due to overload tripped. Reset and m…"
type textarea "x"
type textarea "Arrived on site and found hood not running due to overload tripped. Reset and m…"
type textarea "x"
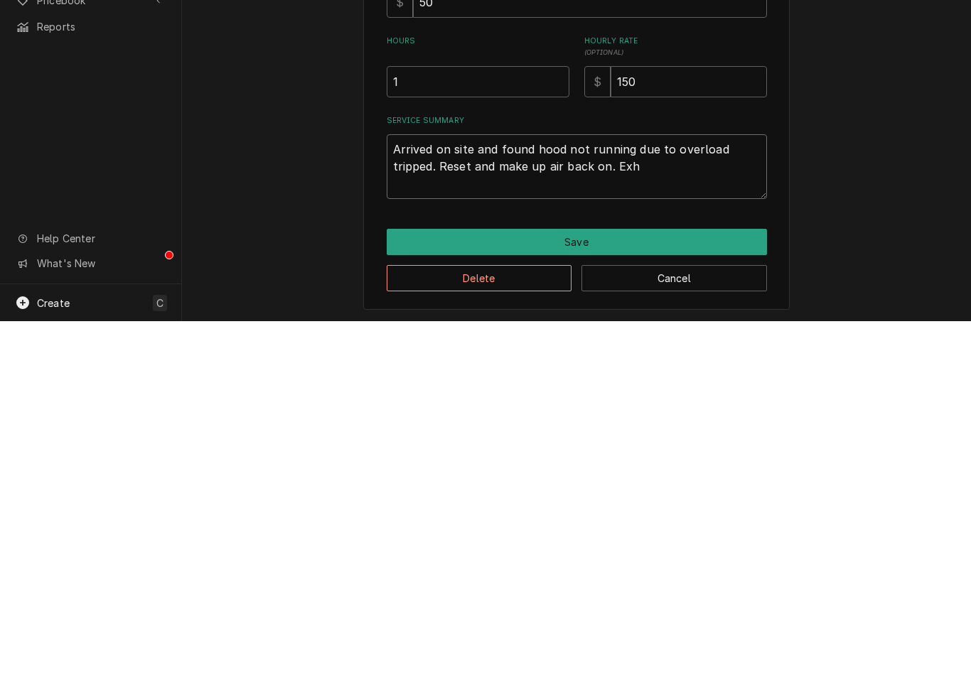
type textarea "Arrived on site and found hood not running due to overload tripped. Reset and m…"
type textarea "x"
type textarea "Arrived on site and found hood not running due to overload tripped. Reset and m…"
type textarea "x"
type textarea "Arrived on site and found hood not running due to overload tripped. Reset and m…"
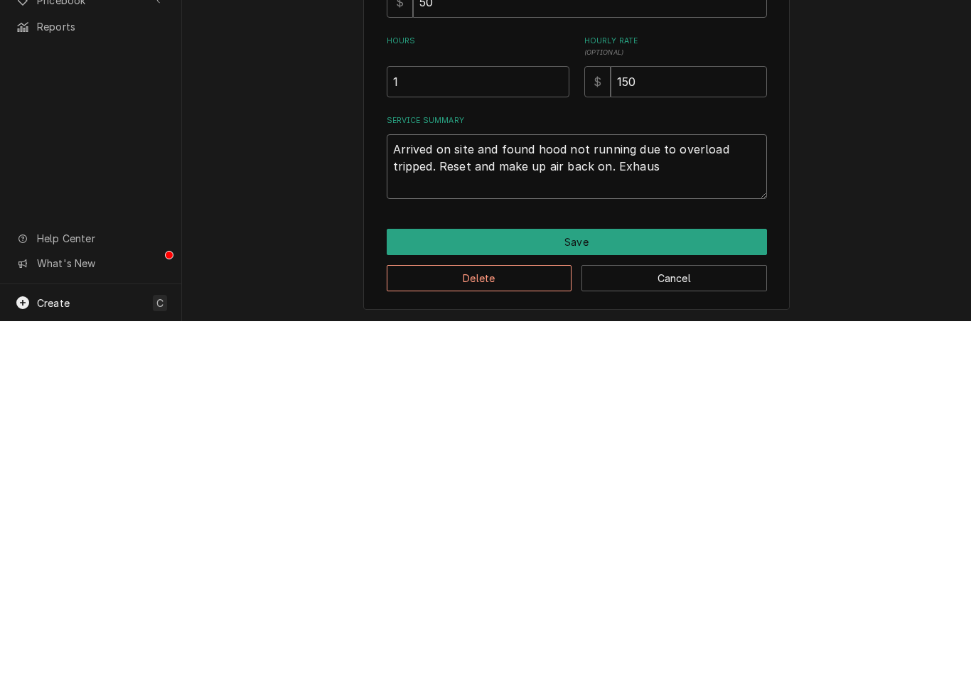
type textarea "x"
type textarea "Arrived on site and found hood not running due to overload tripped. Reset and m…"
type textarea "x"
type textarea "Arrived on site and found hood not running due to overload tripped. Reset and m…"
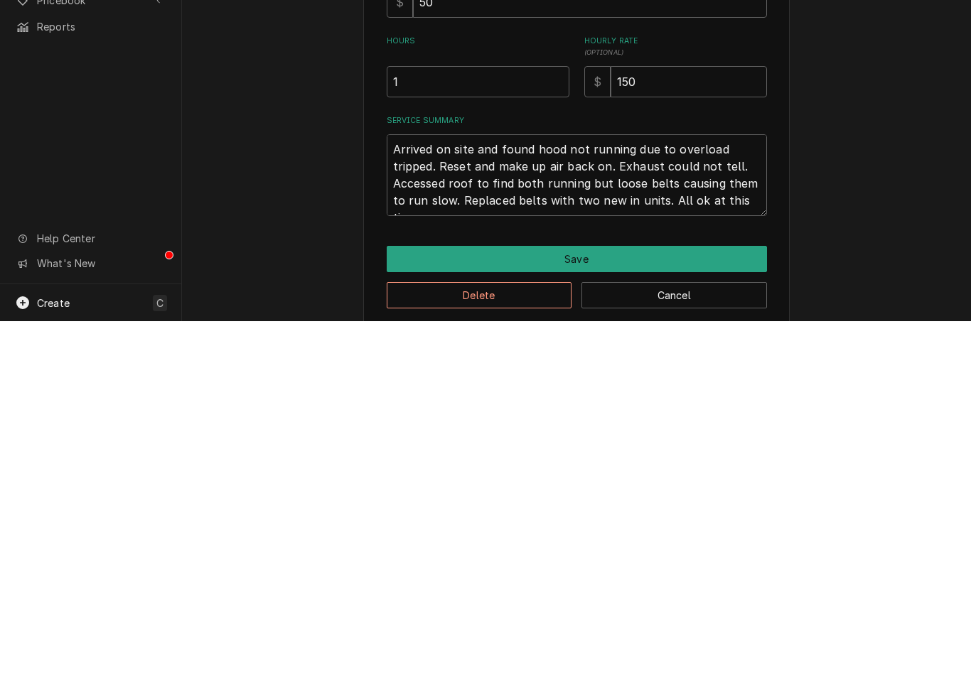
click at [663, 600] on button "Save" at bounding box center [577, 613] width 380 height 26
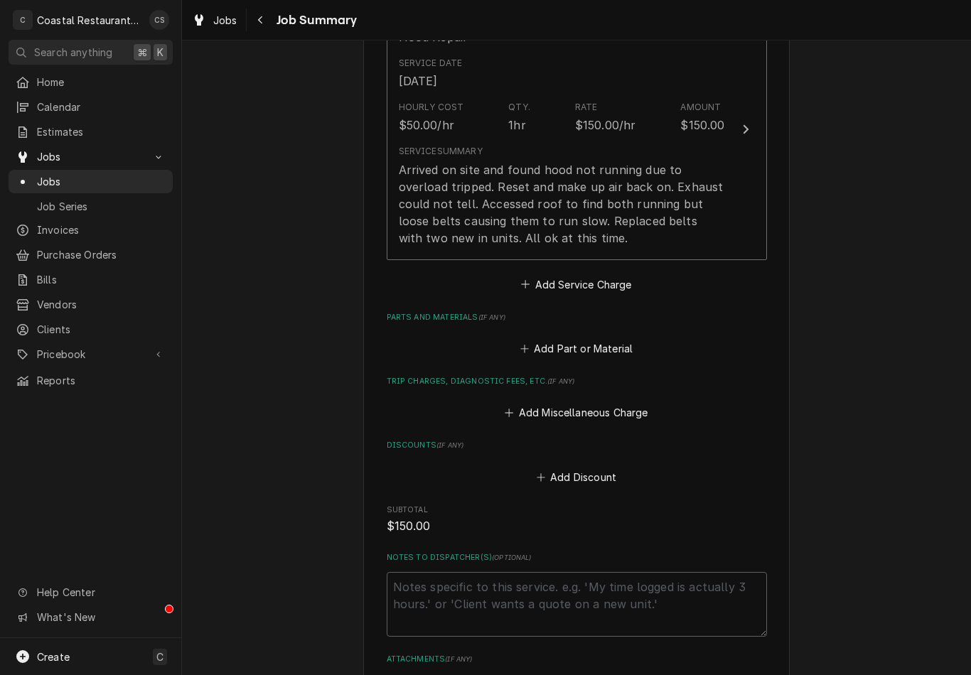
scroll to position [411, 0]
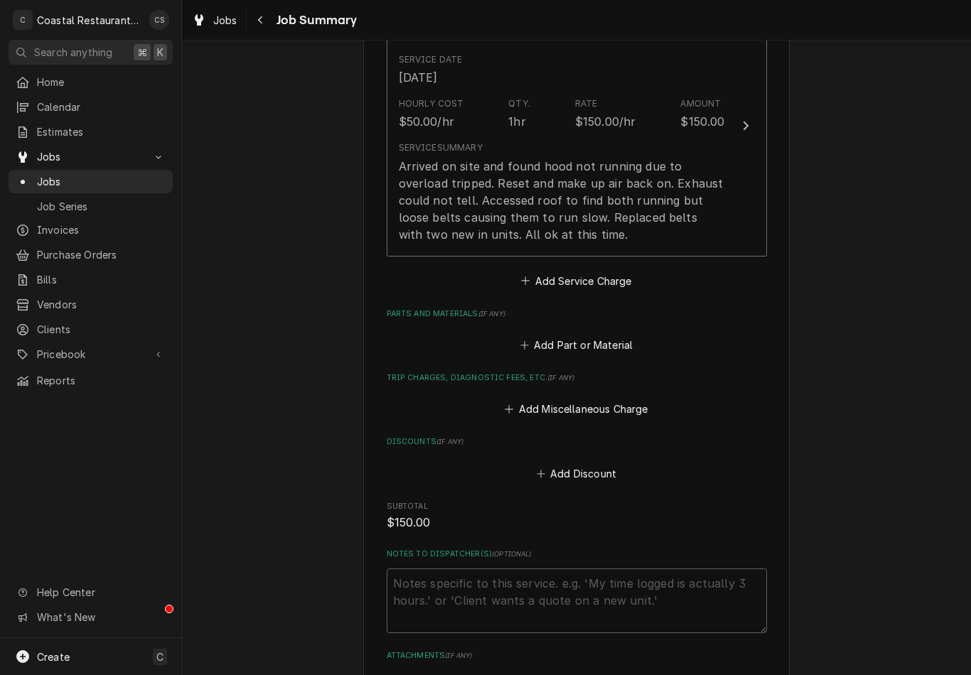
click at [609, 403] on button "Add Miscellaneous Charge" at bounding box center [577, 410] width 148 height 20
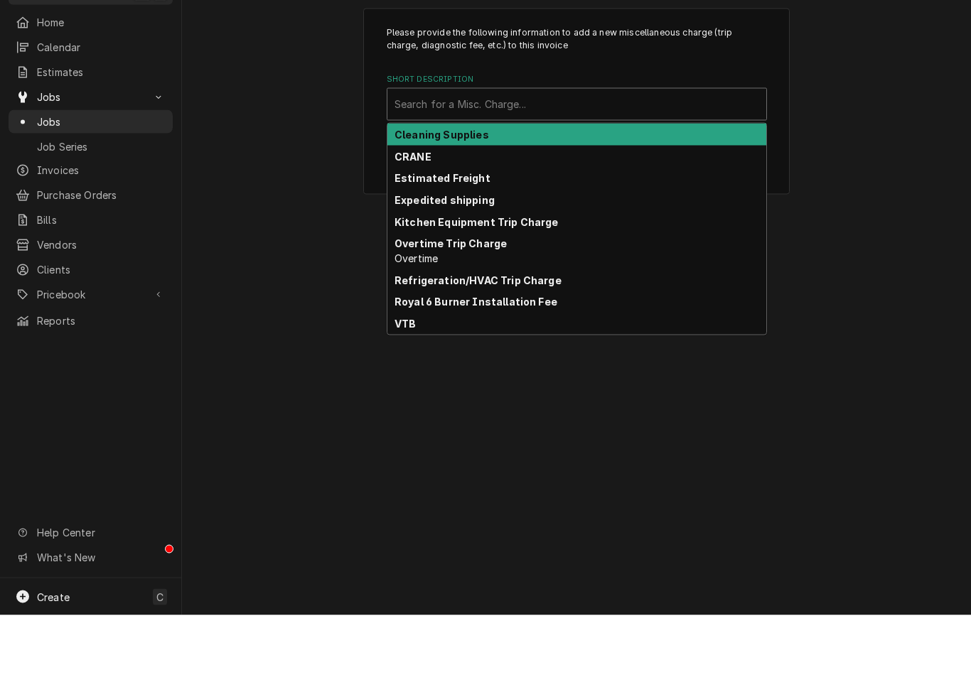
click at [542, 276] on strong "Kitchen Equipment Trip Charge" at bounding box center [477, 282] width 164 height 12
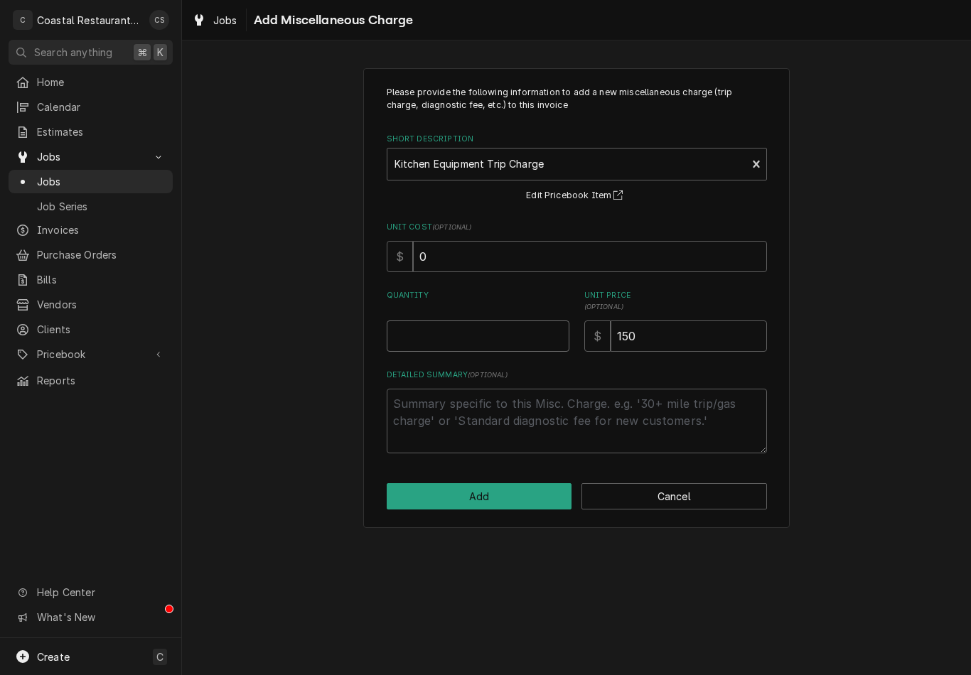
click at [504, 341] on input "Quantity" at bounding box center [478, 336] width 183 height 31
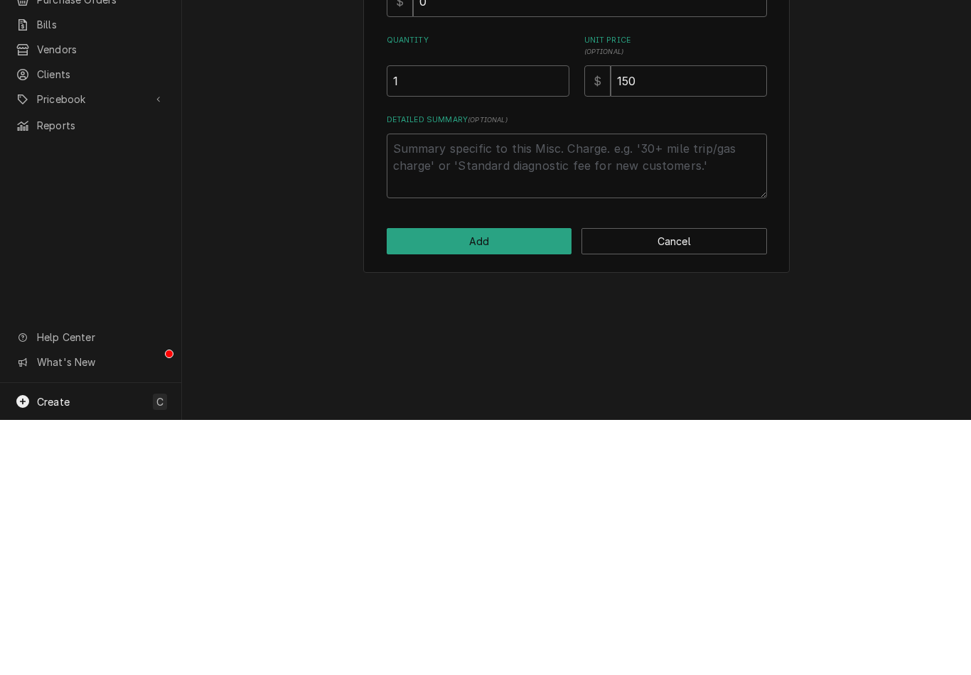
click at [510, 483] on button "Add" at bounding box center [480, 496] width 186 height 26
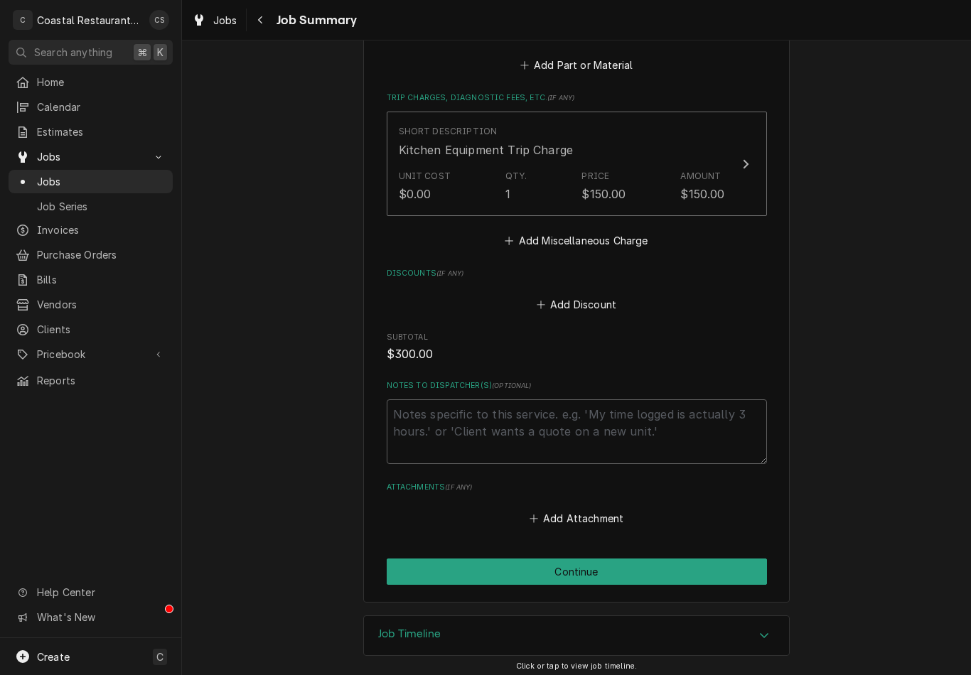
scroll to position [690, 0]
click at [610, 566] on button "Continue" at bounding box center [577, 572] width 380 height 26
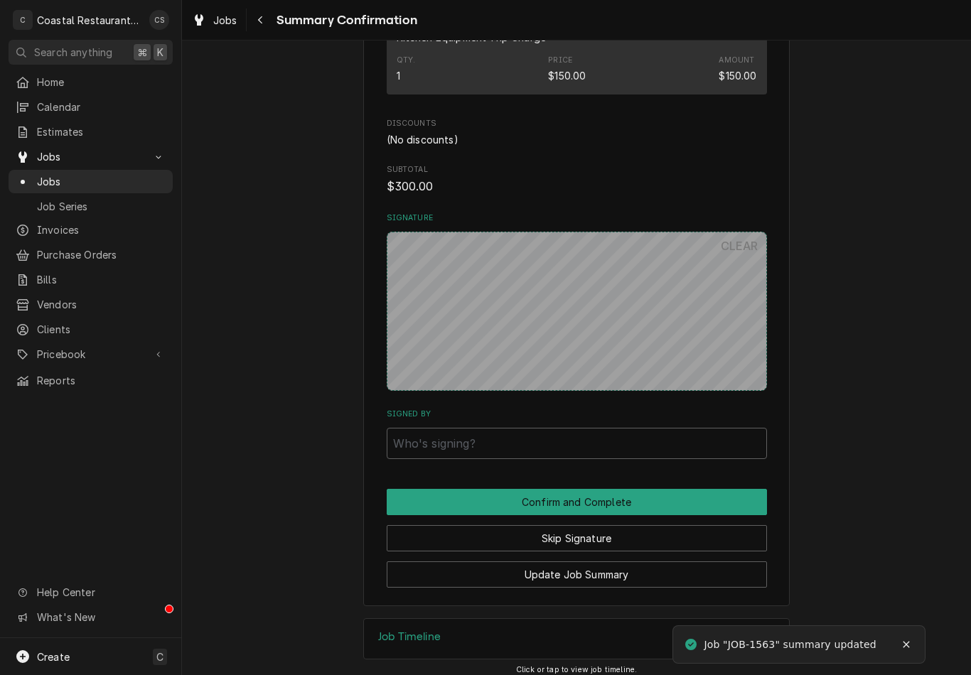
scroll to position [691, 0]
click at [614, 526] on button "Skip Signature" at bounding box center [577, 539] width 380 height 26
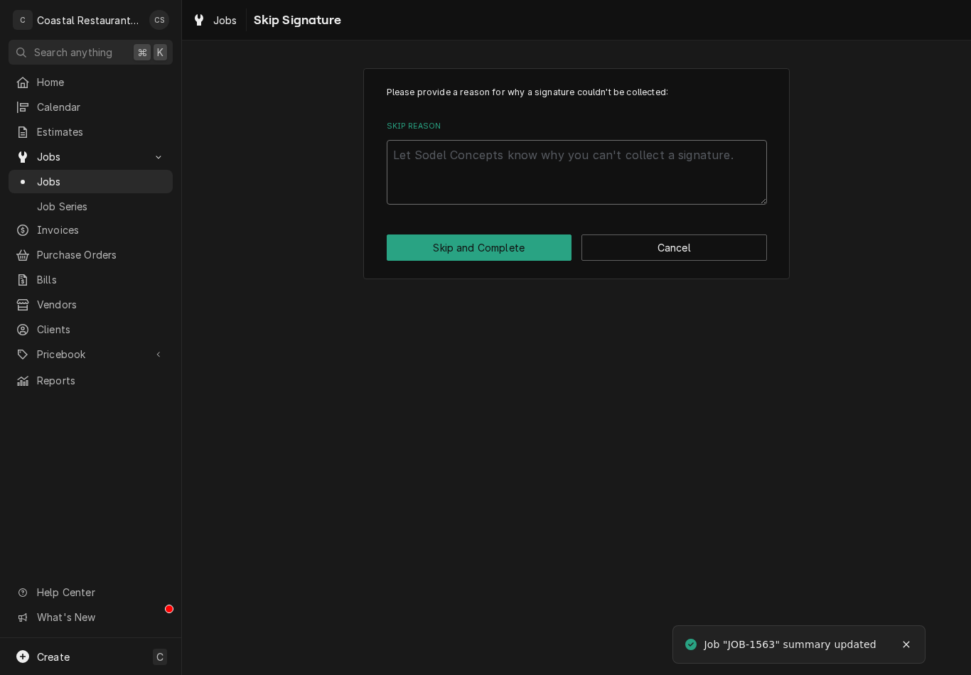
click at [579, 155] on textarea "Skip Reason" at bounding box center [577, 172] width 380 height 65
type textarea "x"
type textarea "T"
type textarea "x"
type textarea "Ta"
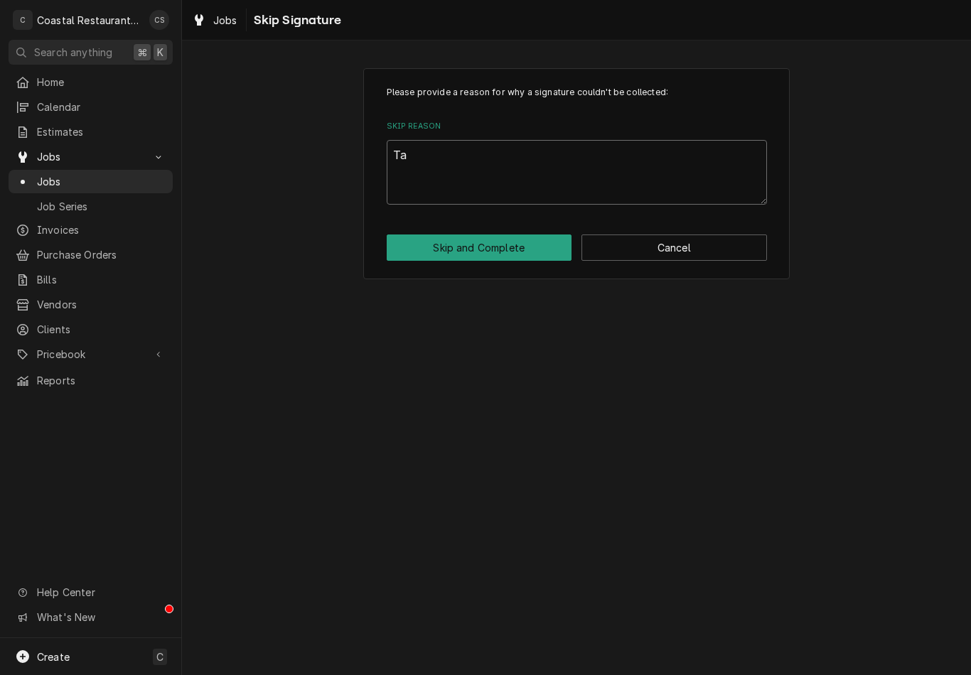
type textarea "x"
type textarea "Talk"
type textarea "x"
type textarea "Talke"
type textarea "x"
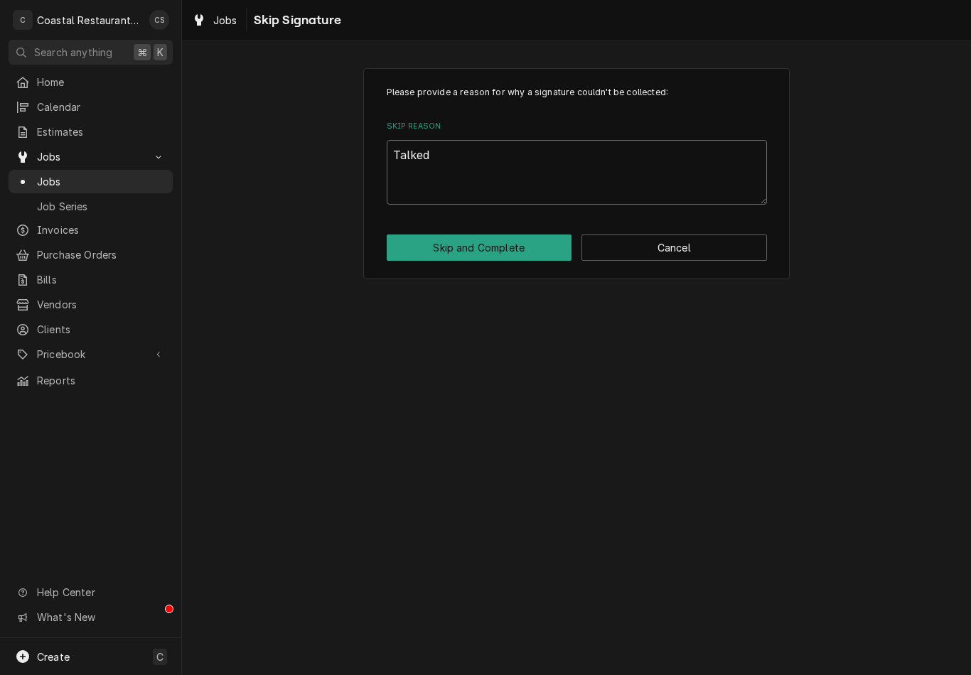
type textarea "Talked"
type textarea "x"
type textarea "Talked t"
type textarea "x"
type textarea "Talked to"
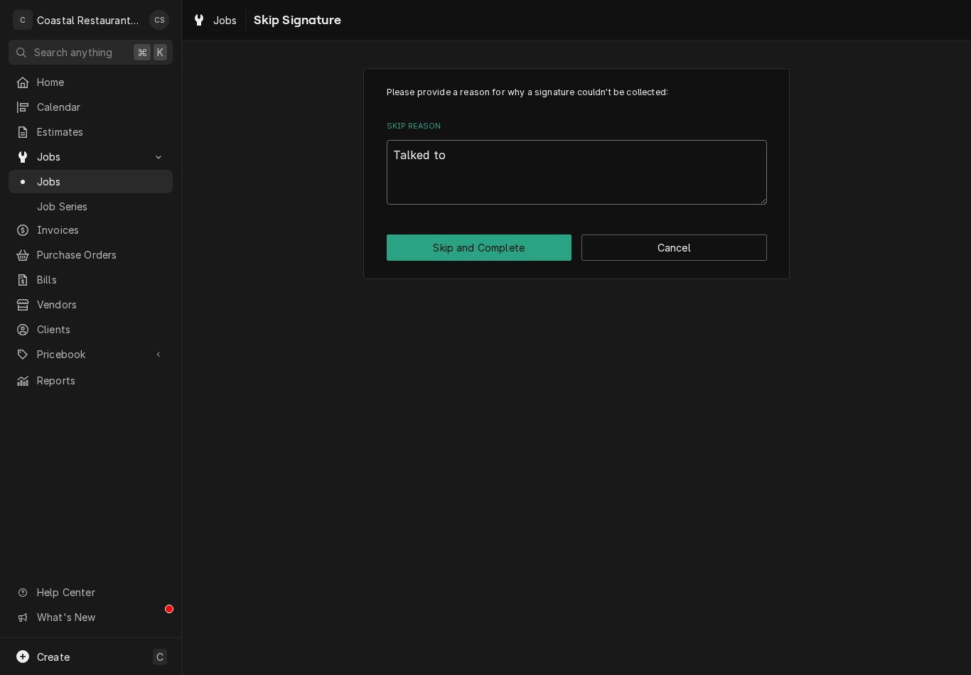
type textarea "x"
type textarea "Talked to D"
type textarea "x"
type textarea "Talked to Dou"
type textarea "x"
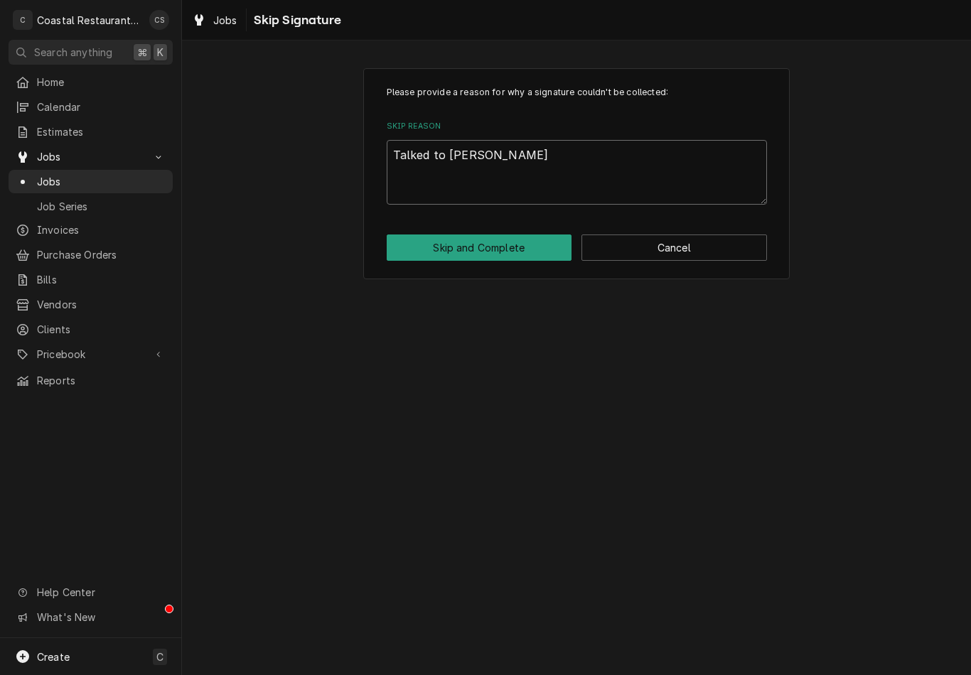
type textarea "Talked to Doug"
click at [530, 240] on button "Skip and Complete" at bounding box center [480, 248] width 186 height 26
type textarea "x"
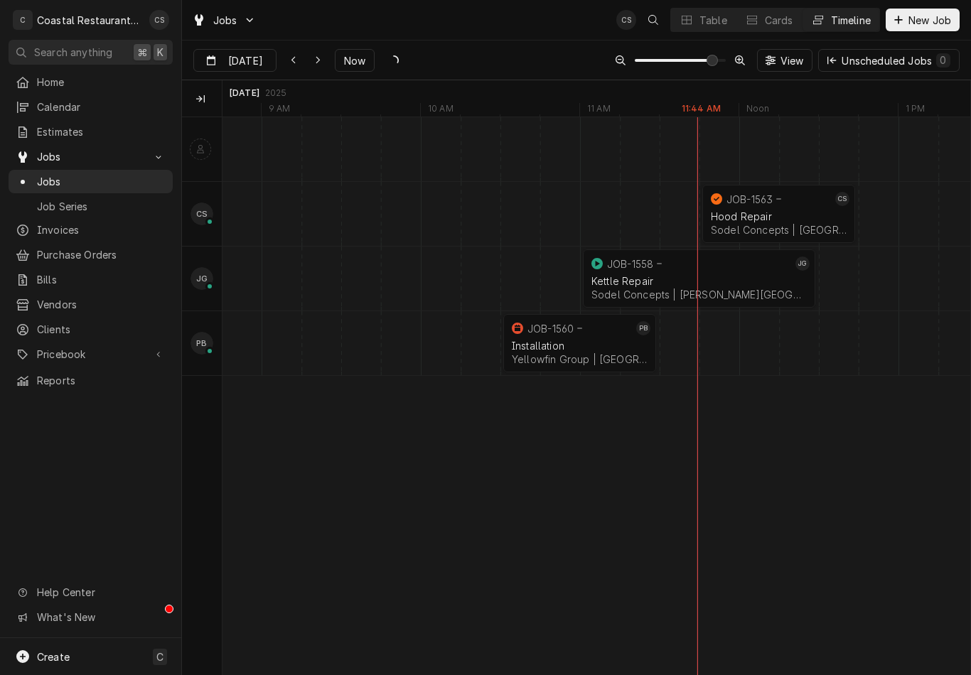
scroll to position [0, 14691]
